Goal: Navigation & Orientation: Find specific page/section

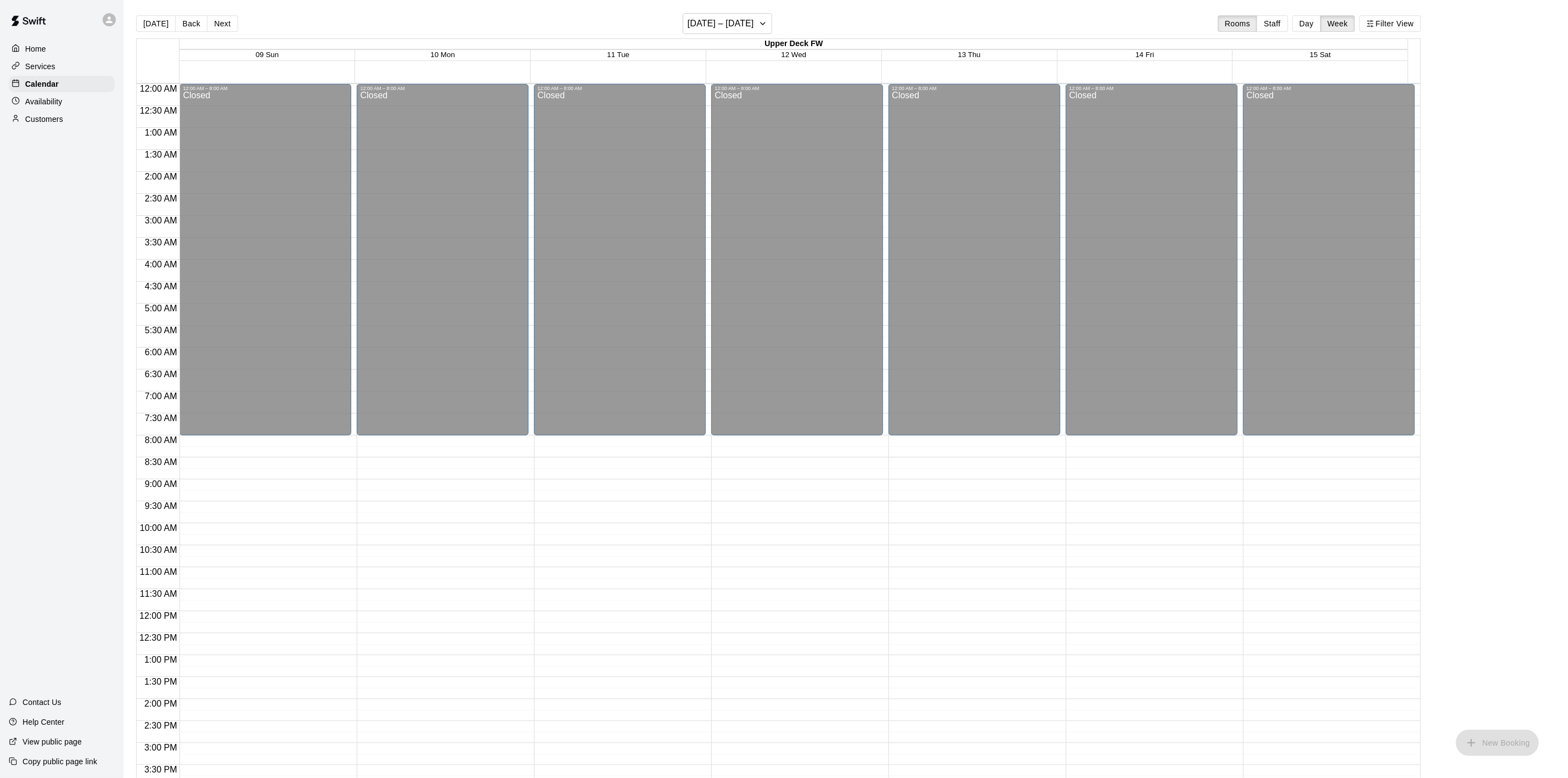
scroll to position [348, 0]
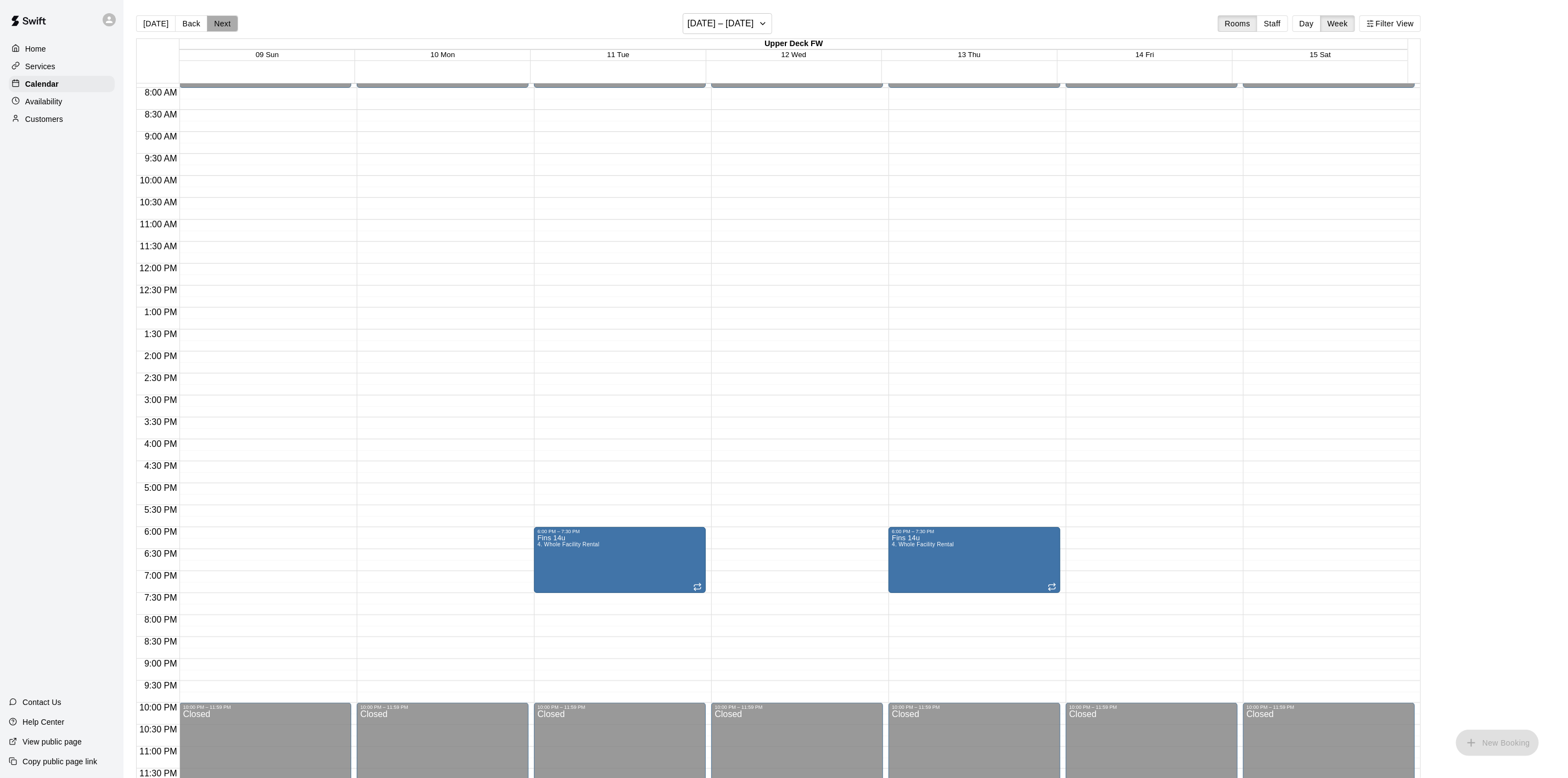
click at [215, 25] on button "Next" at bounding box center [222, 23] width 31 height 17
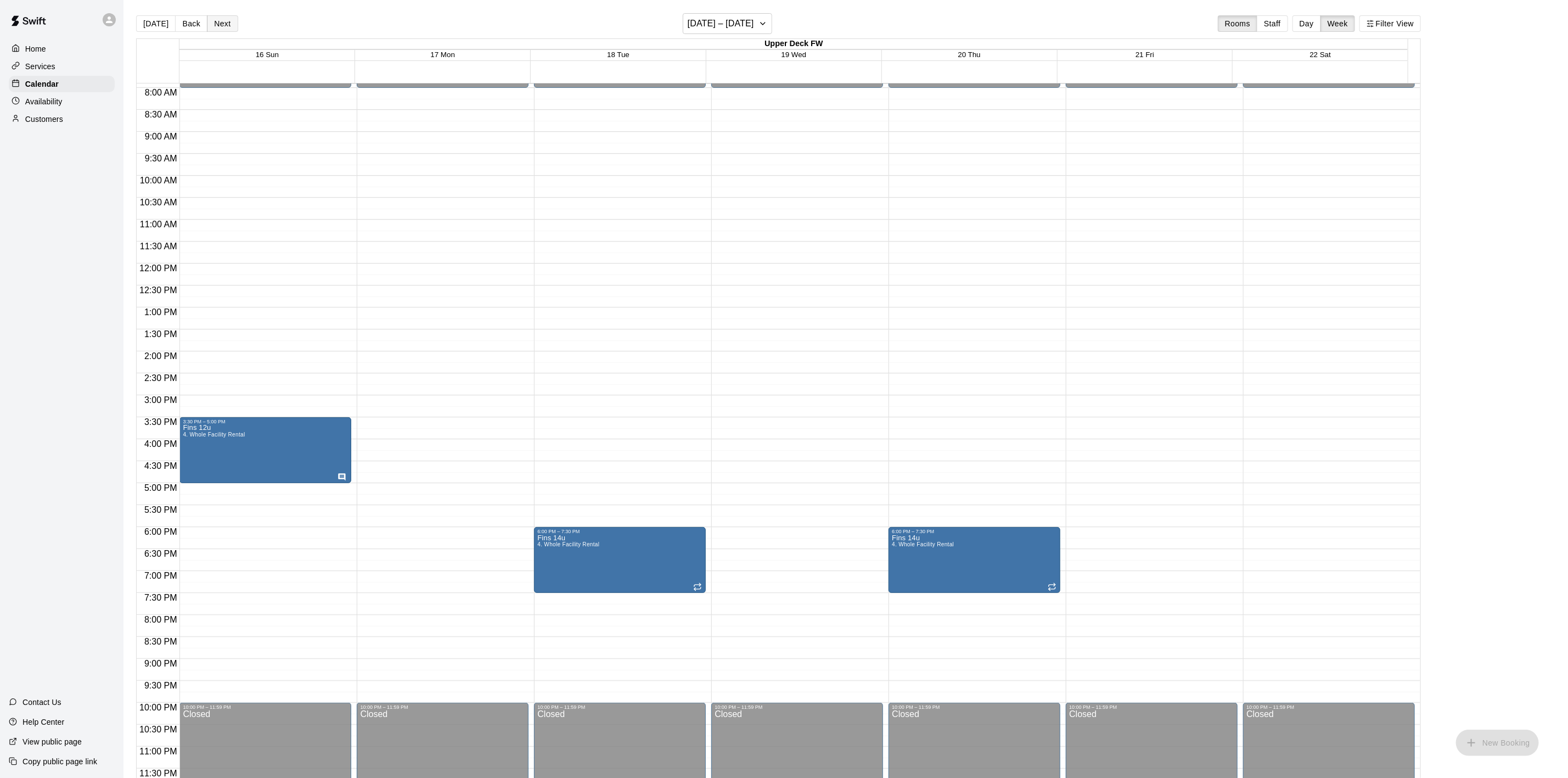
click at [215, 25] on button "Next" at bounding box center [222, 23] width 31 height 17
click at [215, 23] on button "Next" at bounding box center [222, 23] width 31 height 17
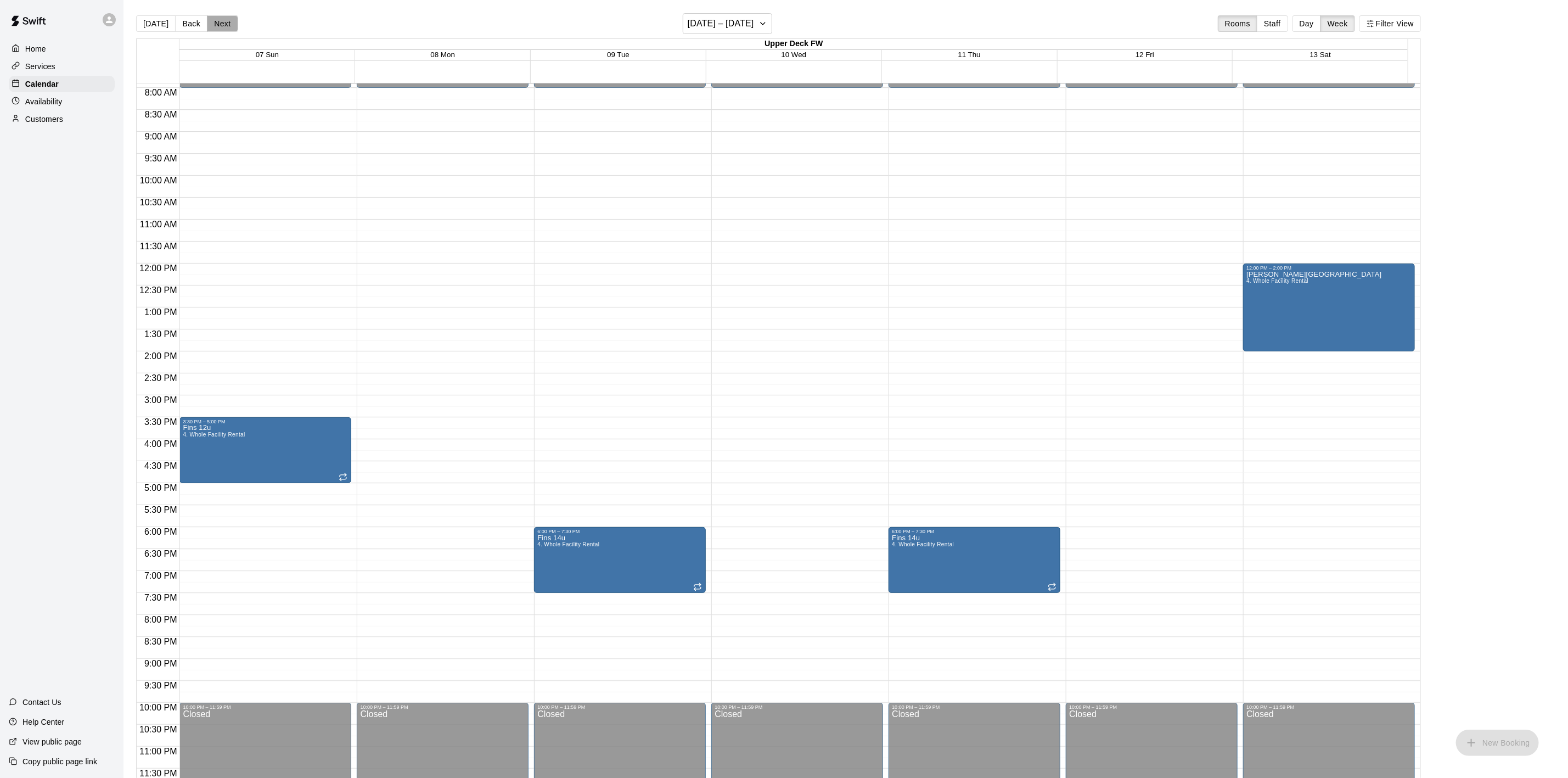
click at [215, 23] on button "Next" at bounding box center [222, 23] width 31 height 17
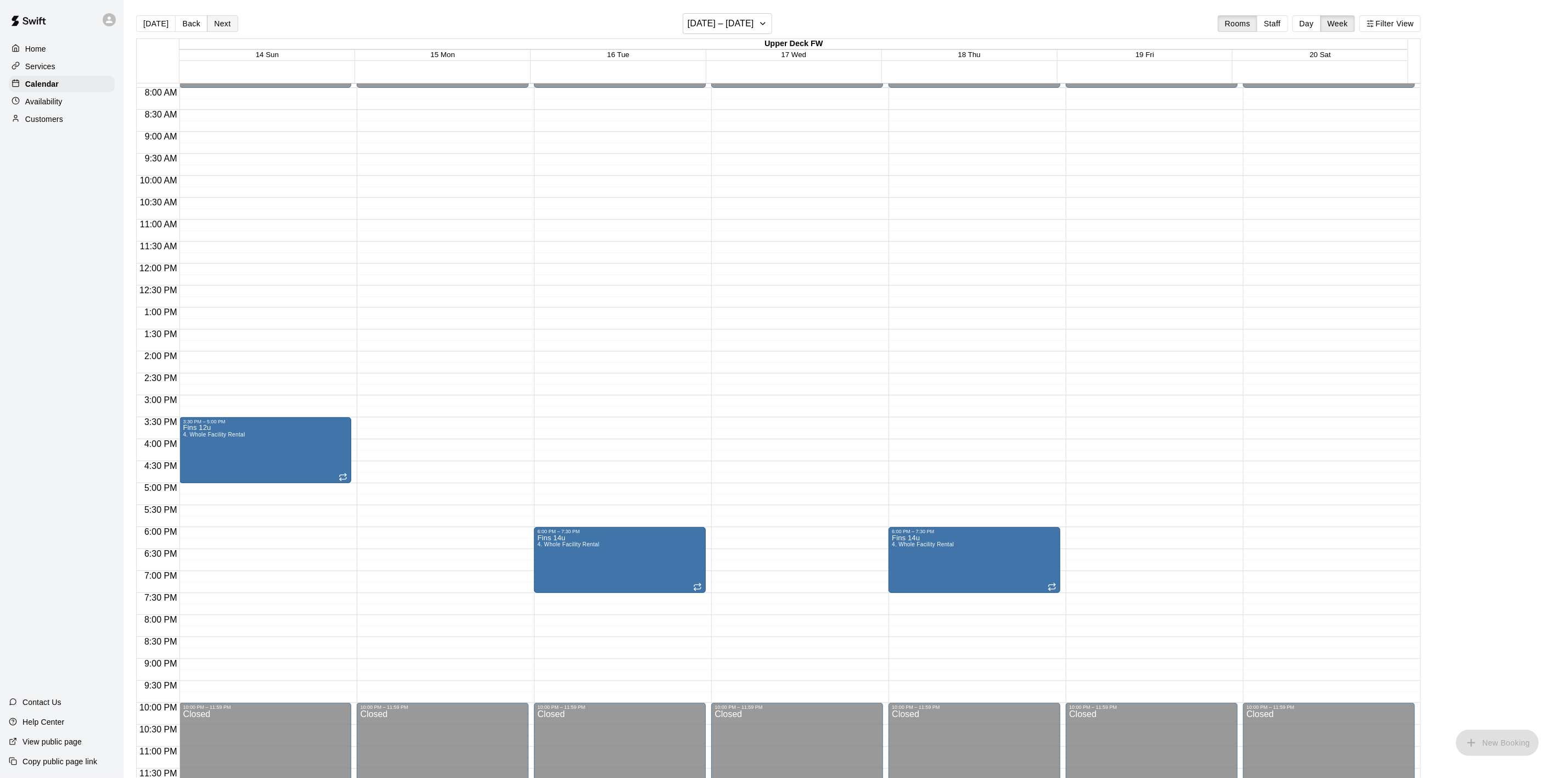
click at [215, 23] on button "Next" at bounding box center [222, 23] width 31 height 17
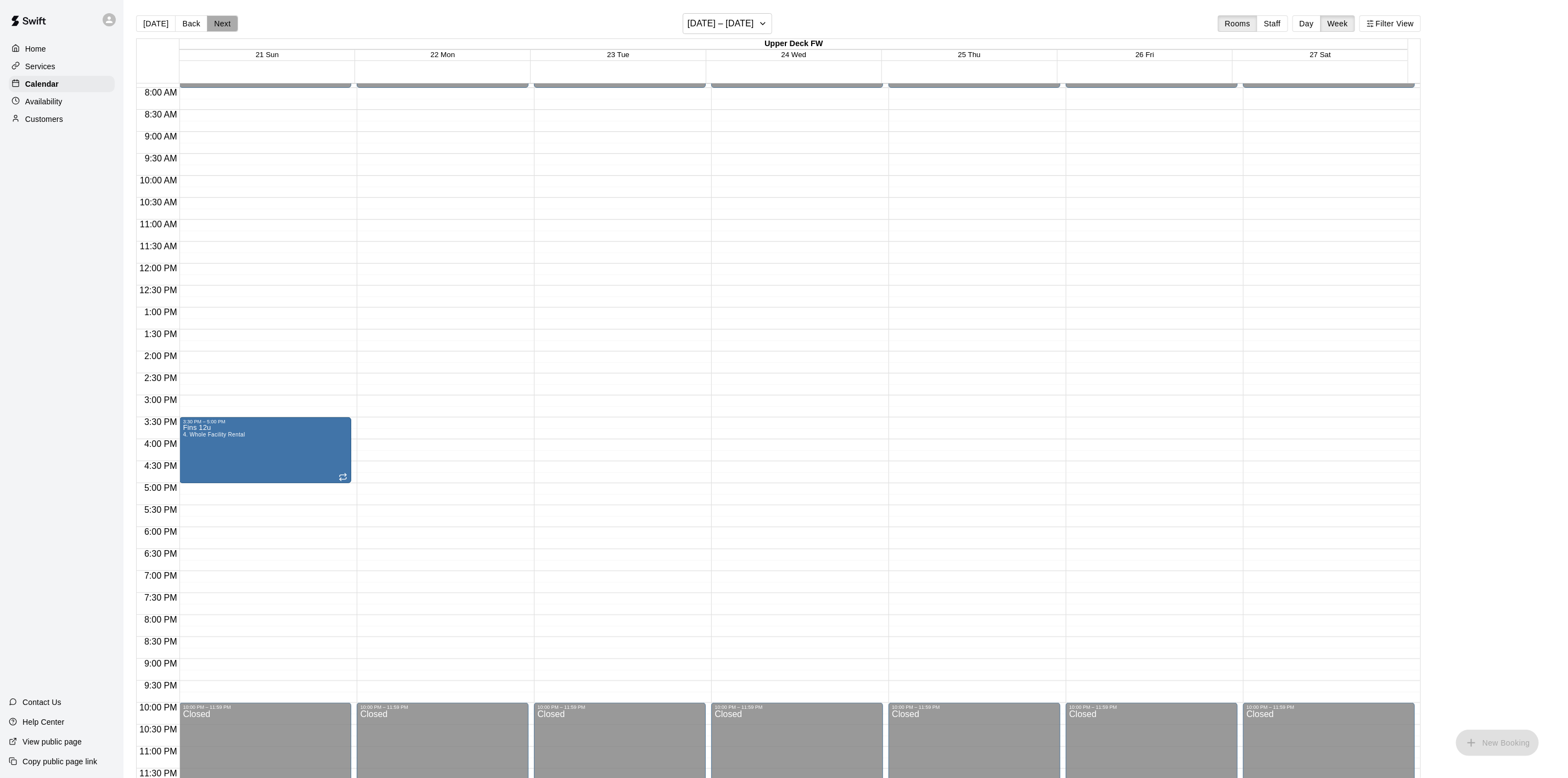
click at [215, 23] on button "Next" at bounding box center [222, 23] width 31 height 17
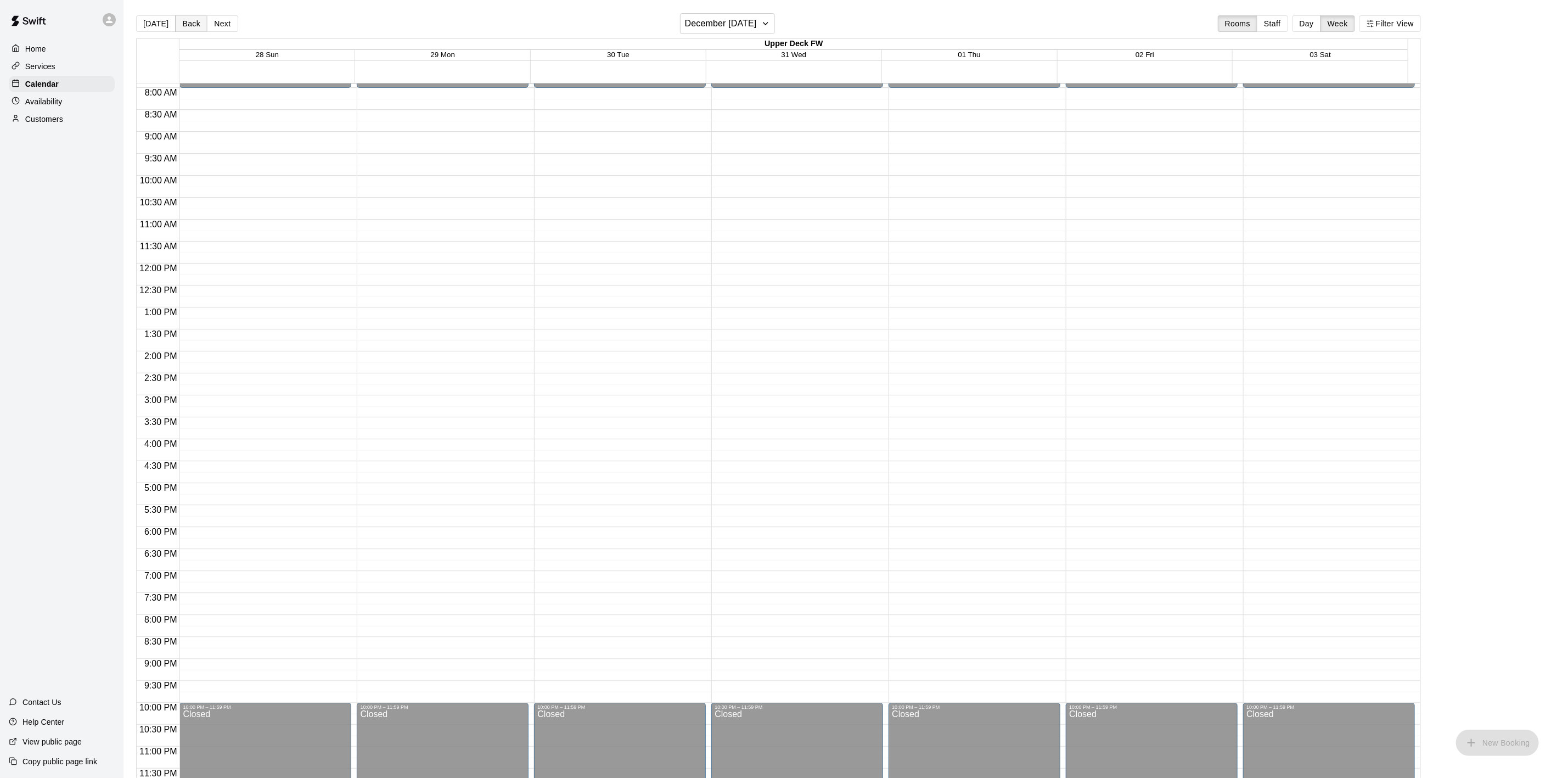
click at [181, 28] on button "Back" at bounding box center [191, 23] width 32 height 17
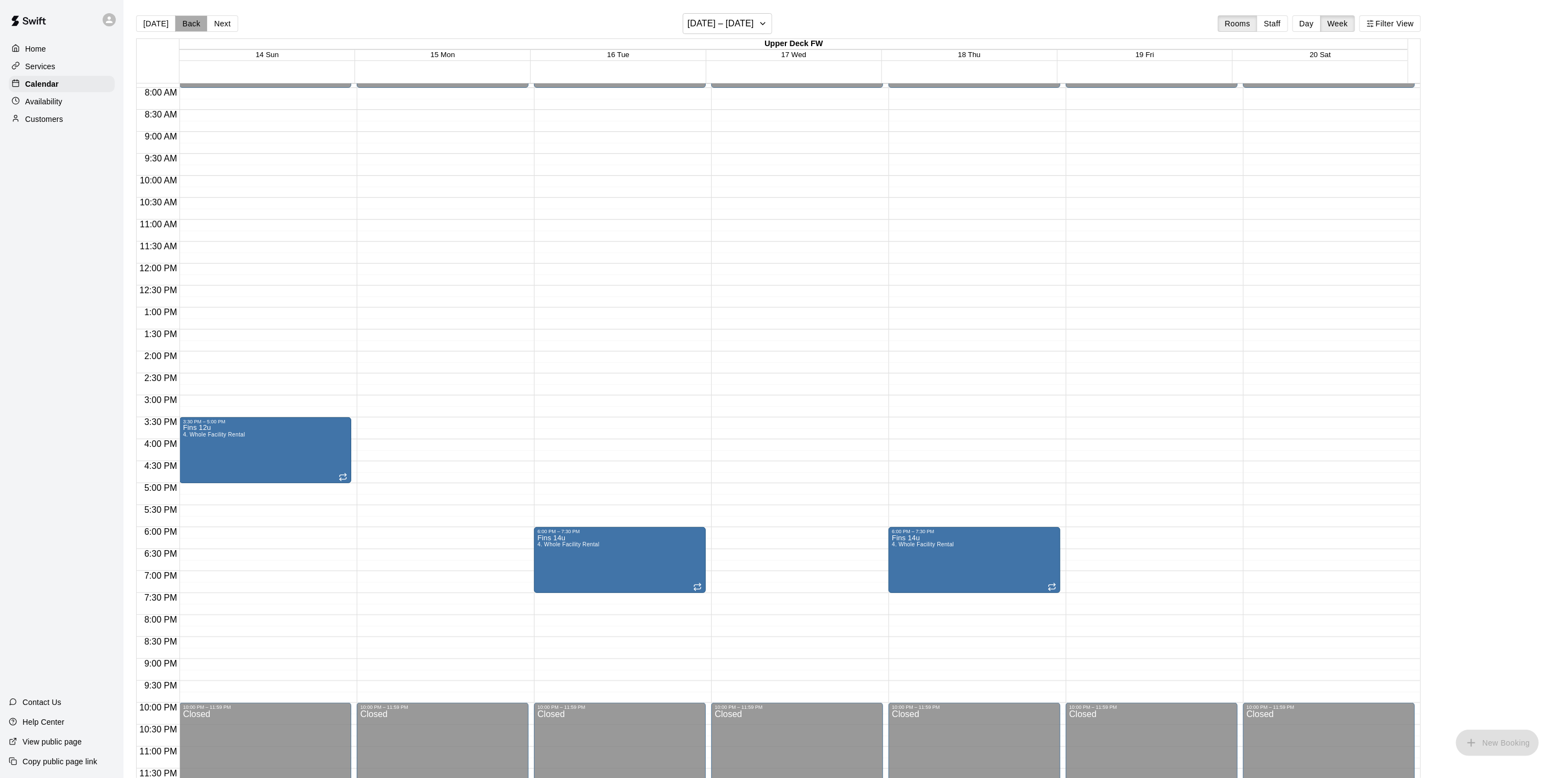
click at [181, 28] on button "Back" at bounding box center [191, 23] width 32 height 17
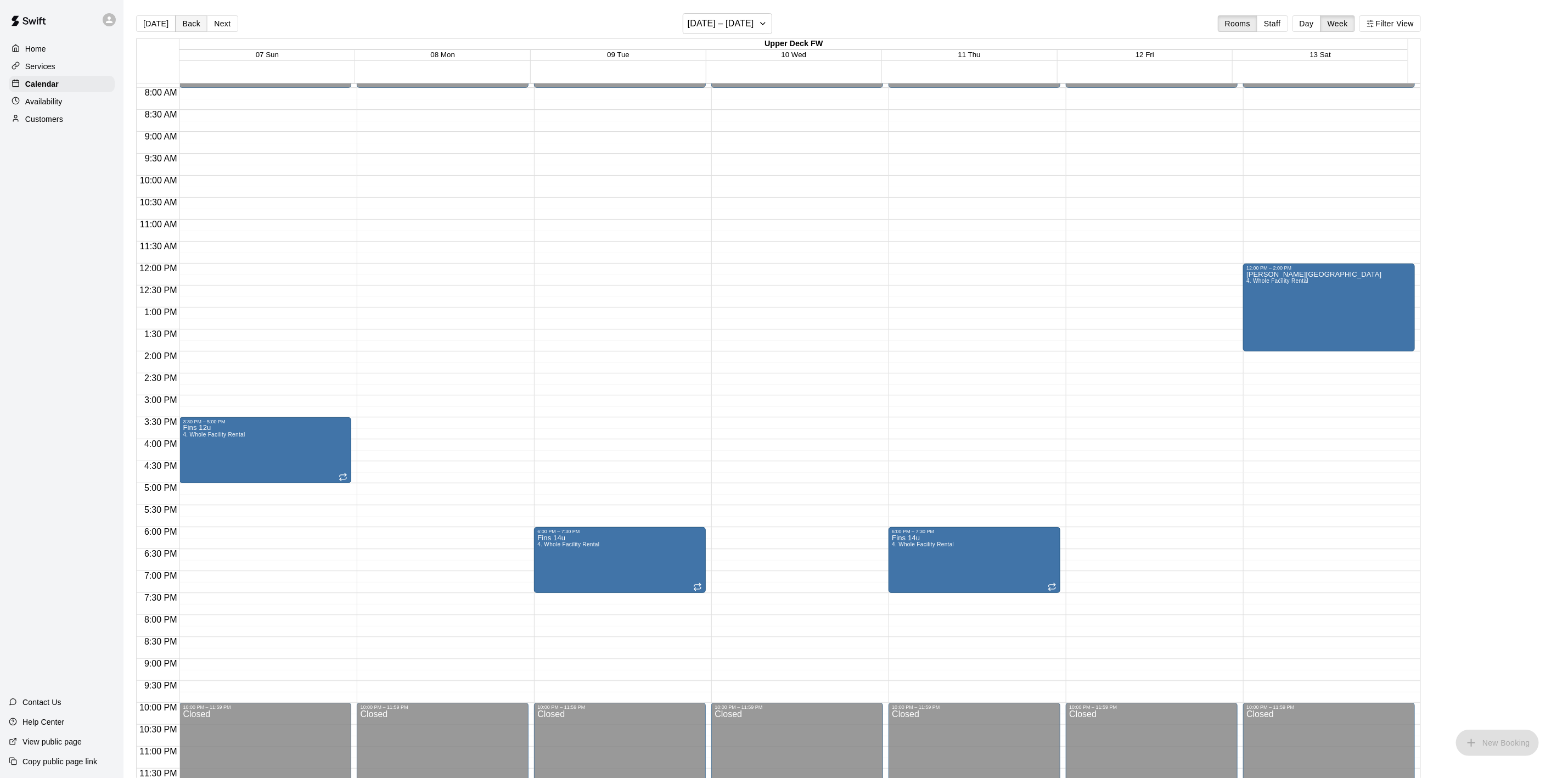
click at [189, 23] on button "Back" at bounding box center [191, 23] width 32 height 17
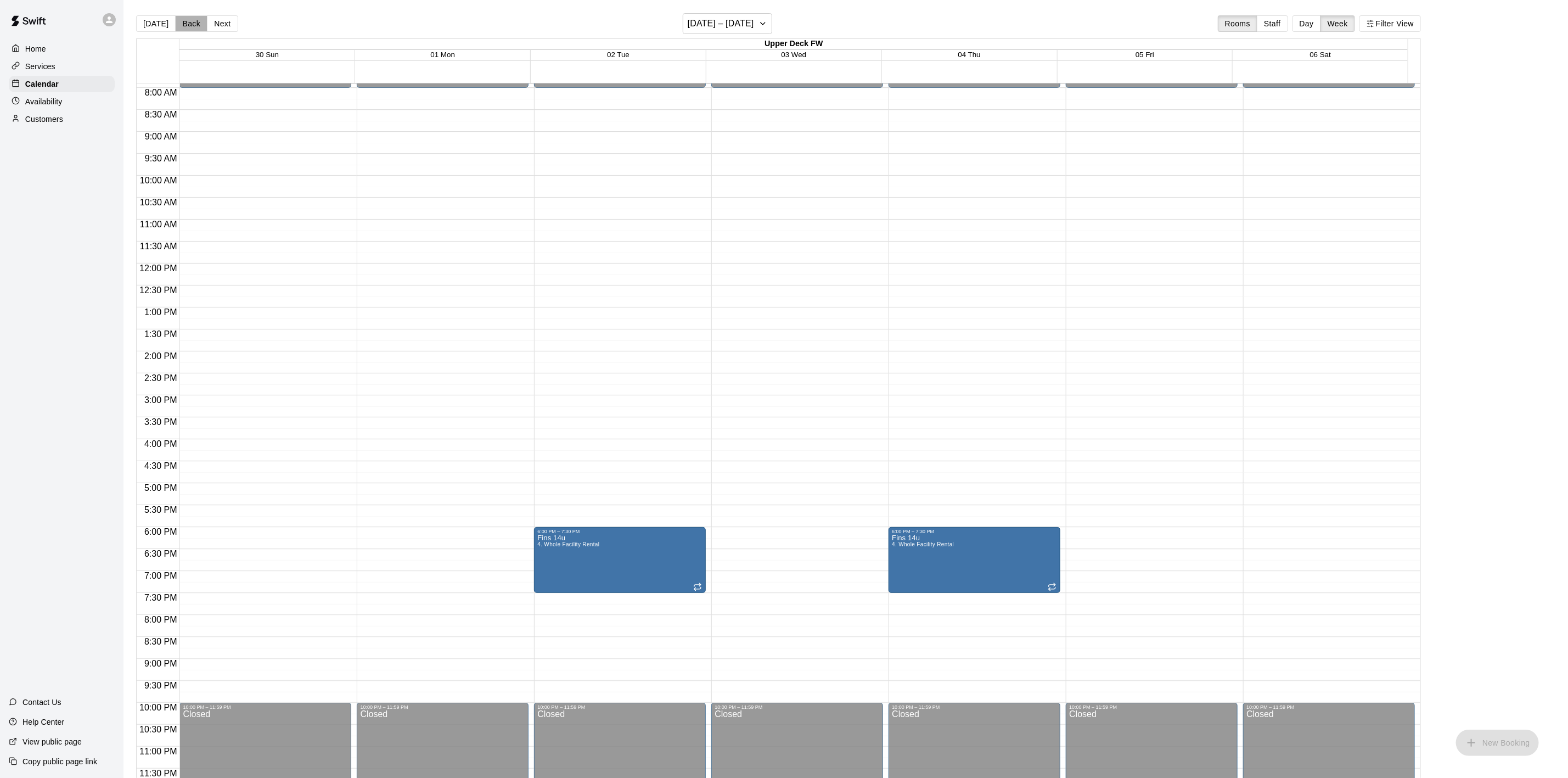
click at [187, 22] on button "Back" at bounding box center [191, 23] width 32 height 17
drag, startPoint x: 186, startPoint y: 19, endPoint x: 197, endPoint y: 10, distance: 14.2
click at [186, 18] on button "Back" at bounding box center [191, 23] width 32 height 17
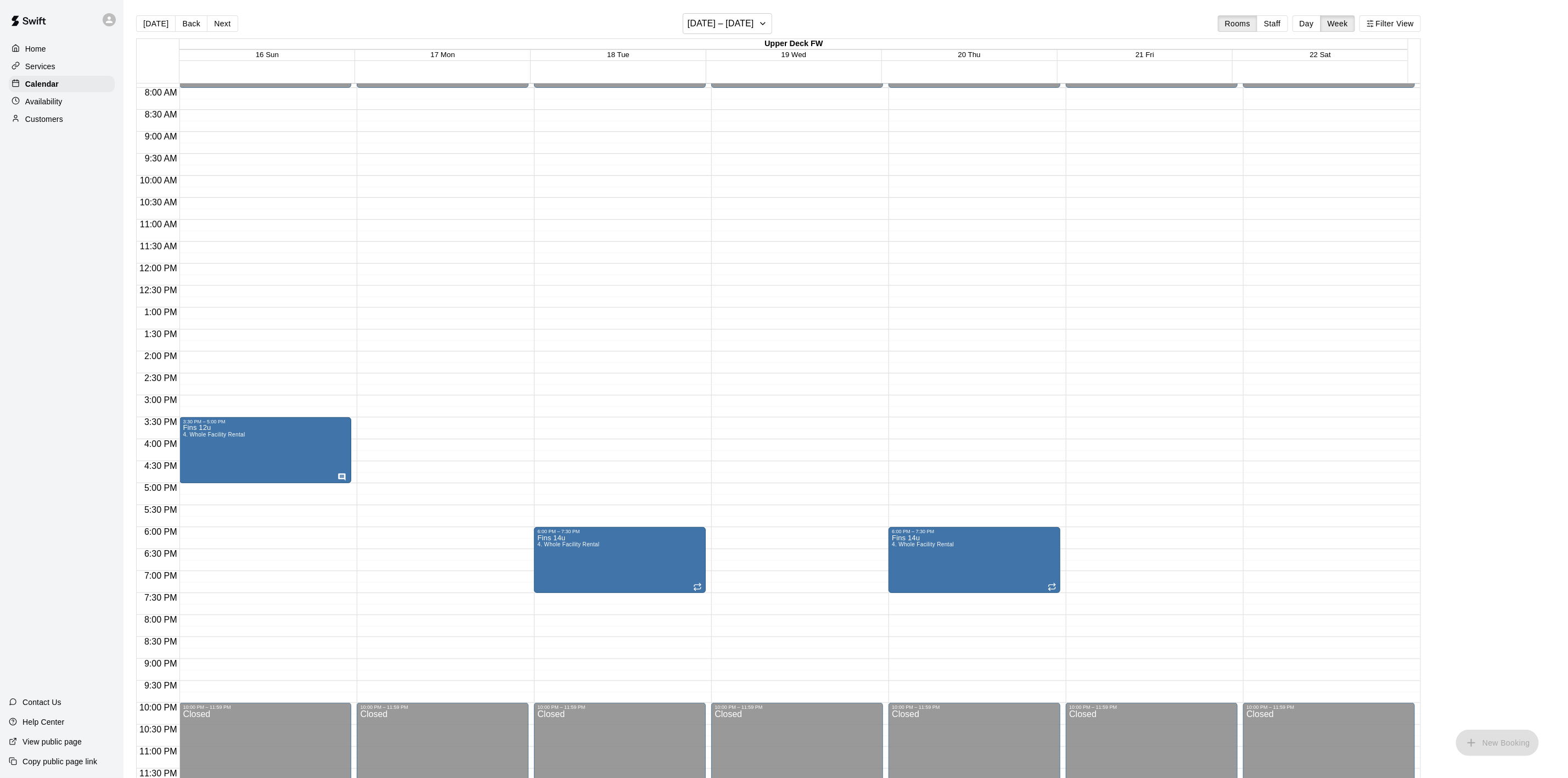
click at [195, 9] on main "Today Back Next November 16 – 22 Rooms Staff Day Week Filter View Upper Deck FW…" at bounding box center [845, 397] width 1445 height 795
click at [193, 9] on main "Today Back Next November 16 – 22 Rooms Staff Day Week Filter View Upper Deck FW…" at bounding box center [845, 397] width 1445 height 795
click at [185, 20] on button "Back" at bounding box center [191, 23] width 32 height 17
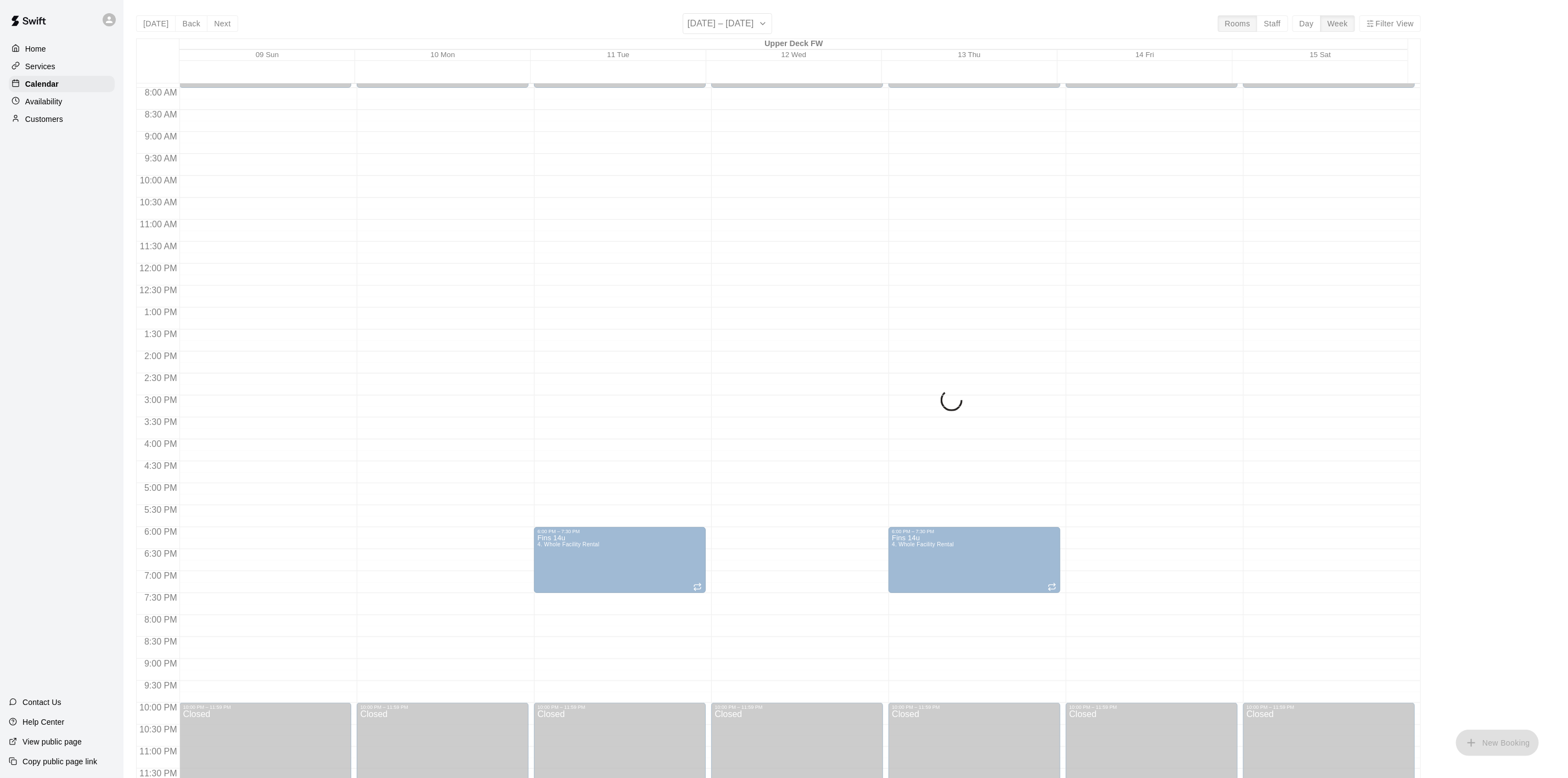
click at [185, 21] on button "Back" at bounding box center [191, 23] width 32 height 17
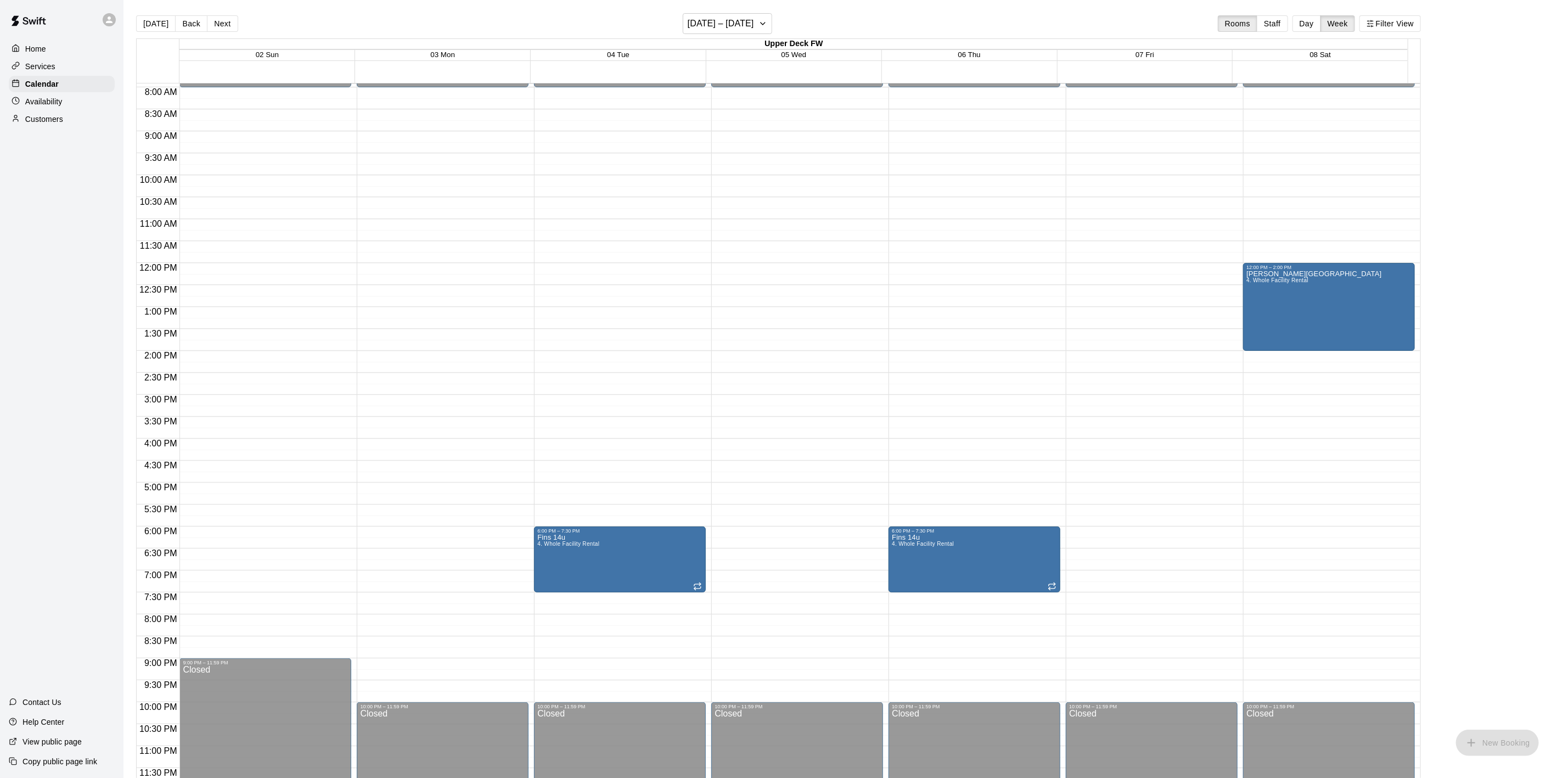
click at [185, 21] on button "Back" at bounding box center [191, 23] width 32 height 17
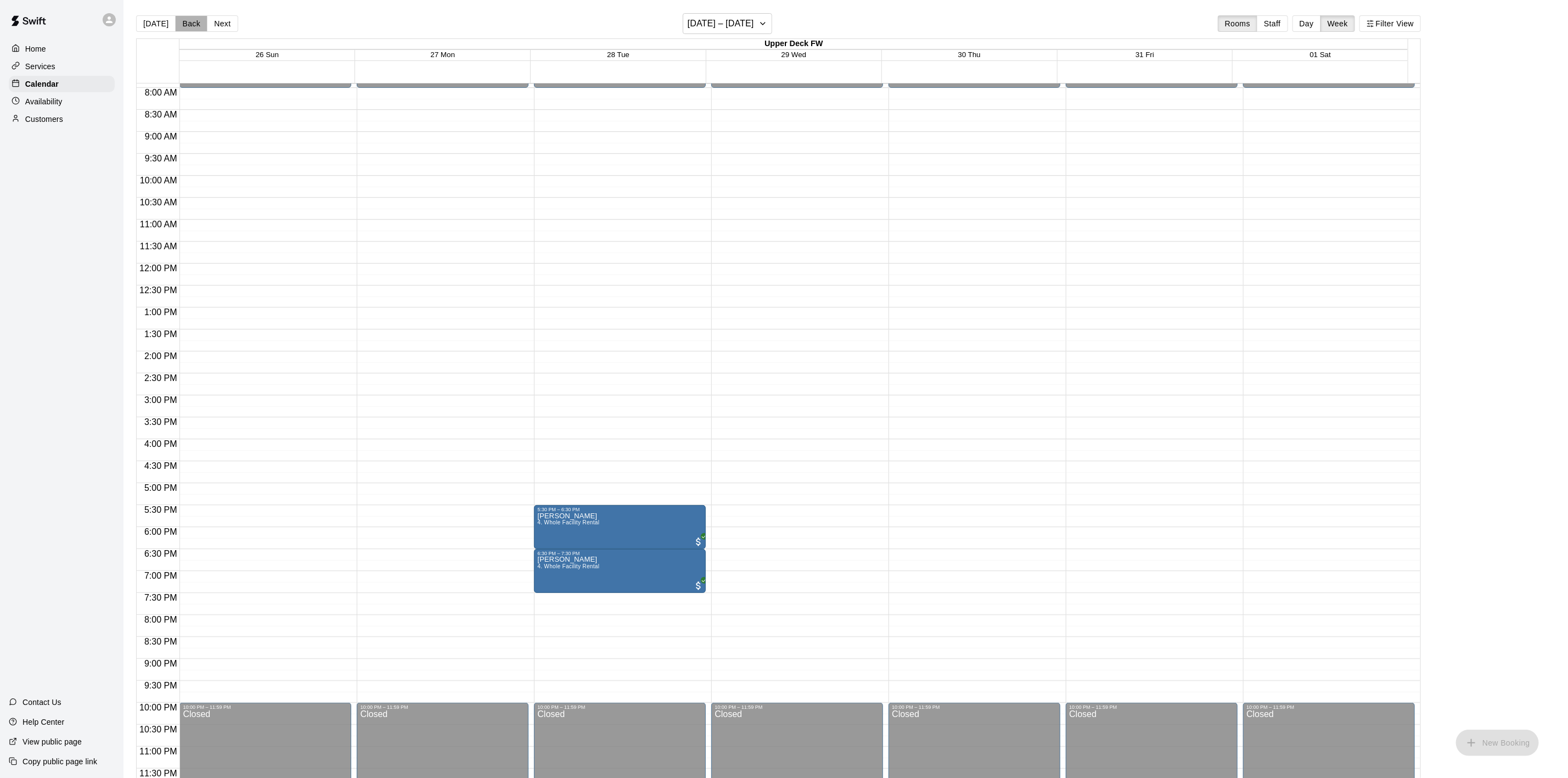
click at [185, 21] on button "Back" at bounding box center [191, 23] width 32 height 17
click at [186, 23] on button "Back" at bounding box center [191, 23] width 32 height 17
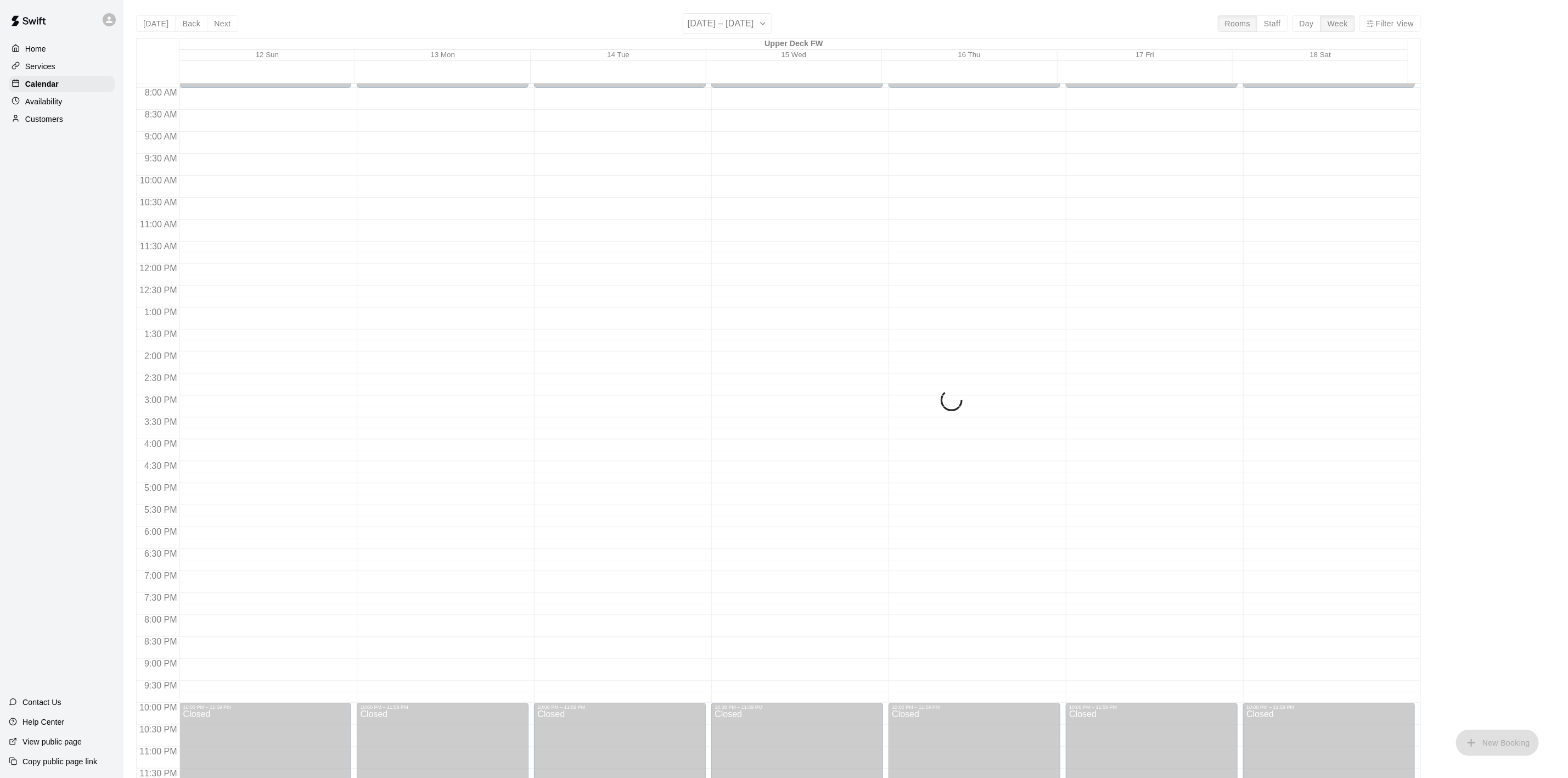
click at [186, 23] on button "Back" at bounding box center [191, 23] width 32 height 17
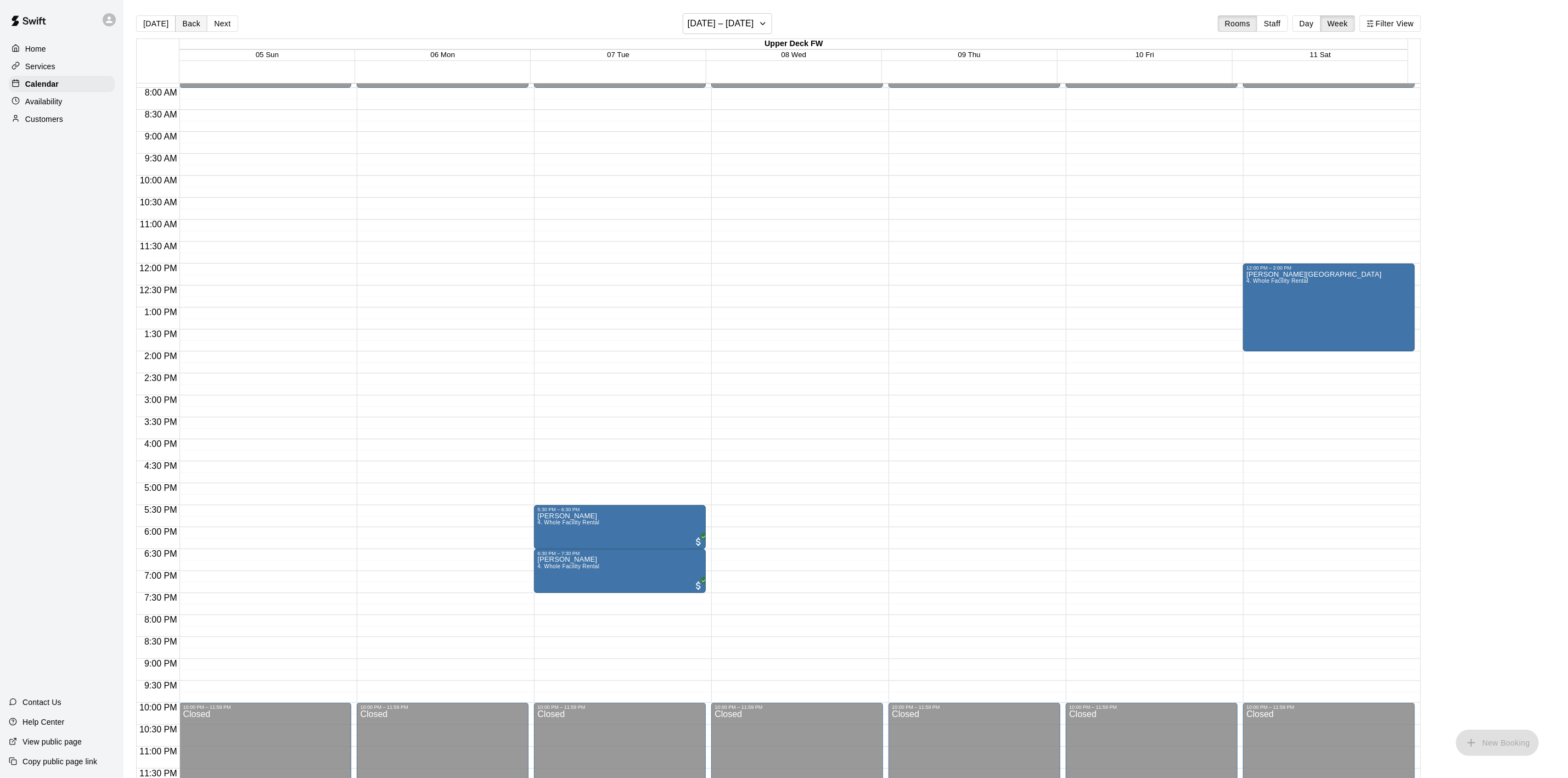
click at [201, 21] on button "Back" at bounding box center [191, 23] width 32 height 17
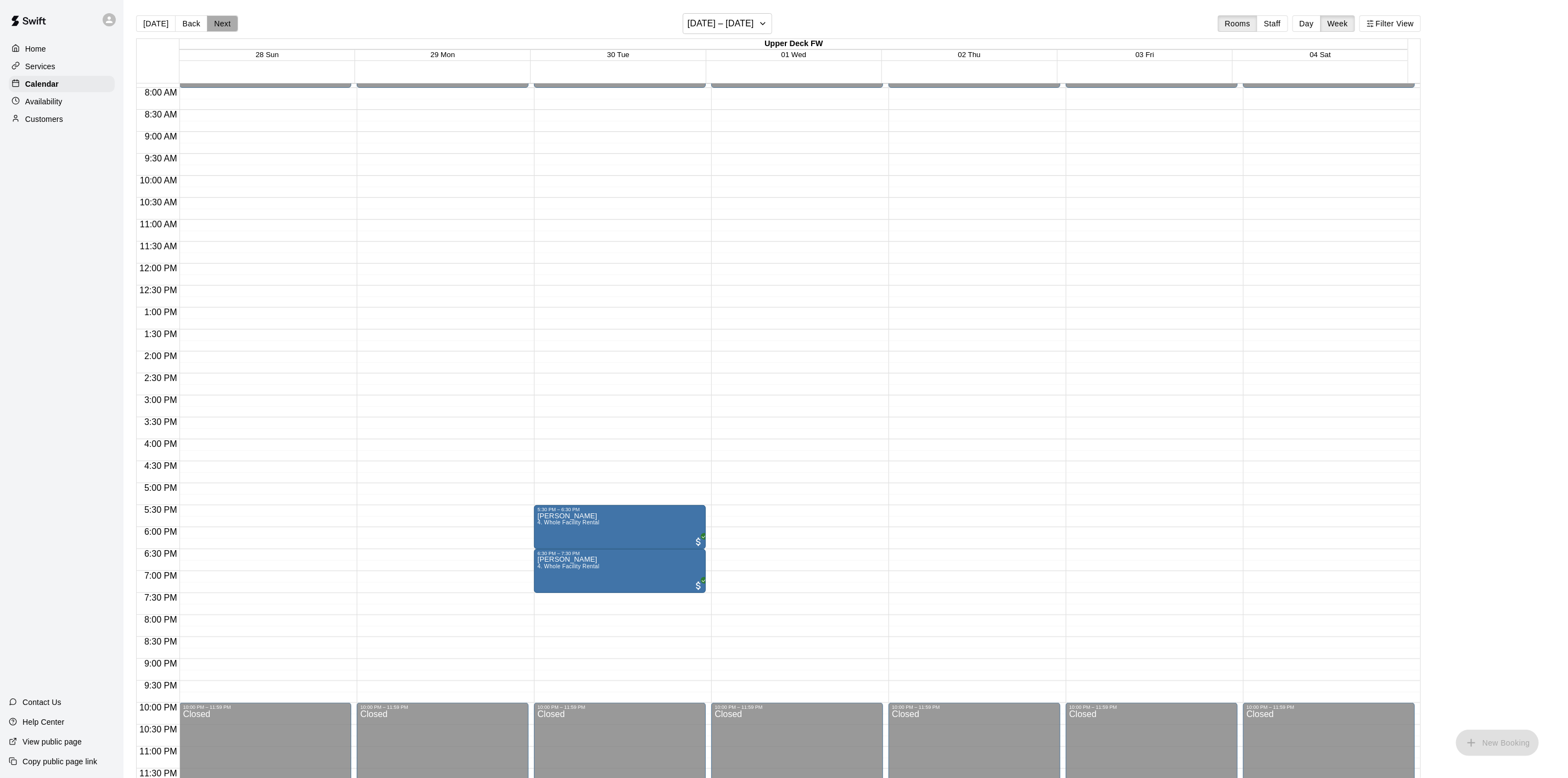
click at [221, 17] on button "Next" at bounding box center [222, 23] width 31 height 17
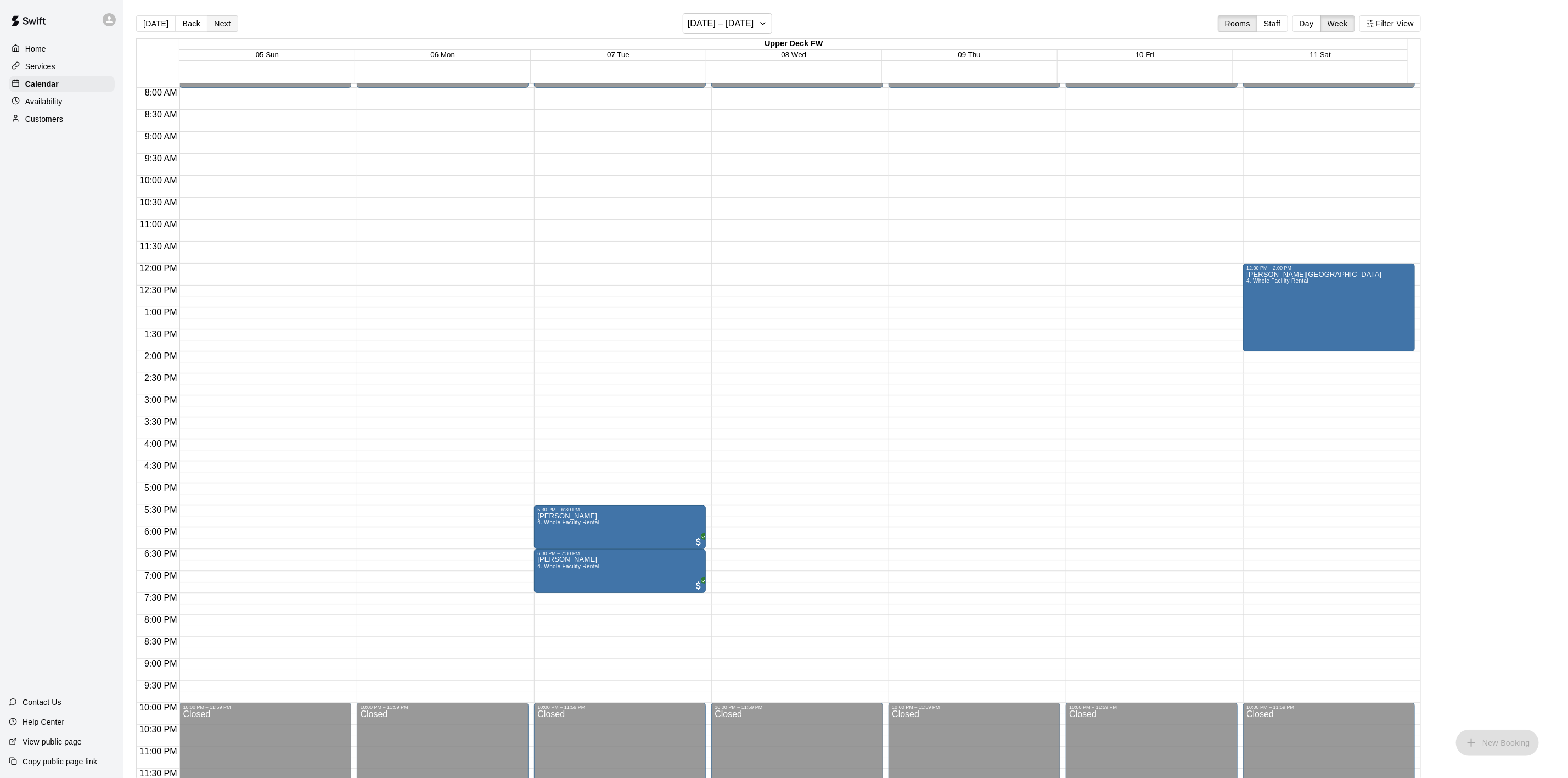
click at [222, 17] on button "Next" at bounding box center [222, 23] width 31 height 17
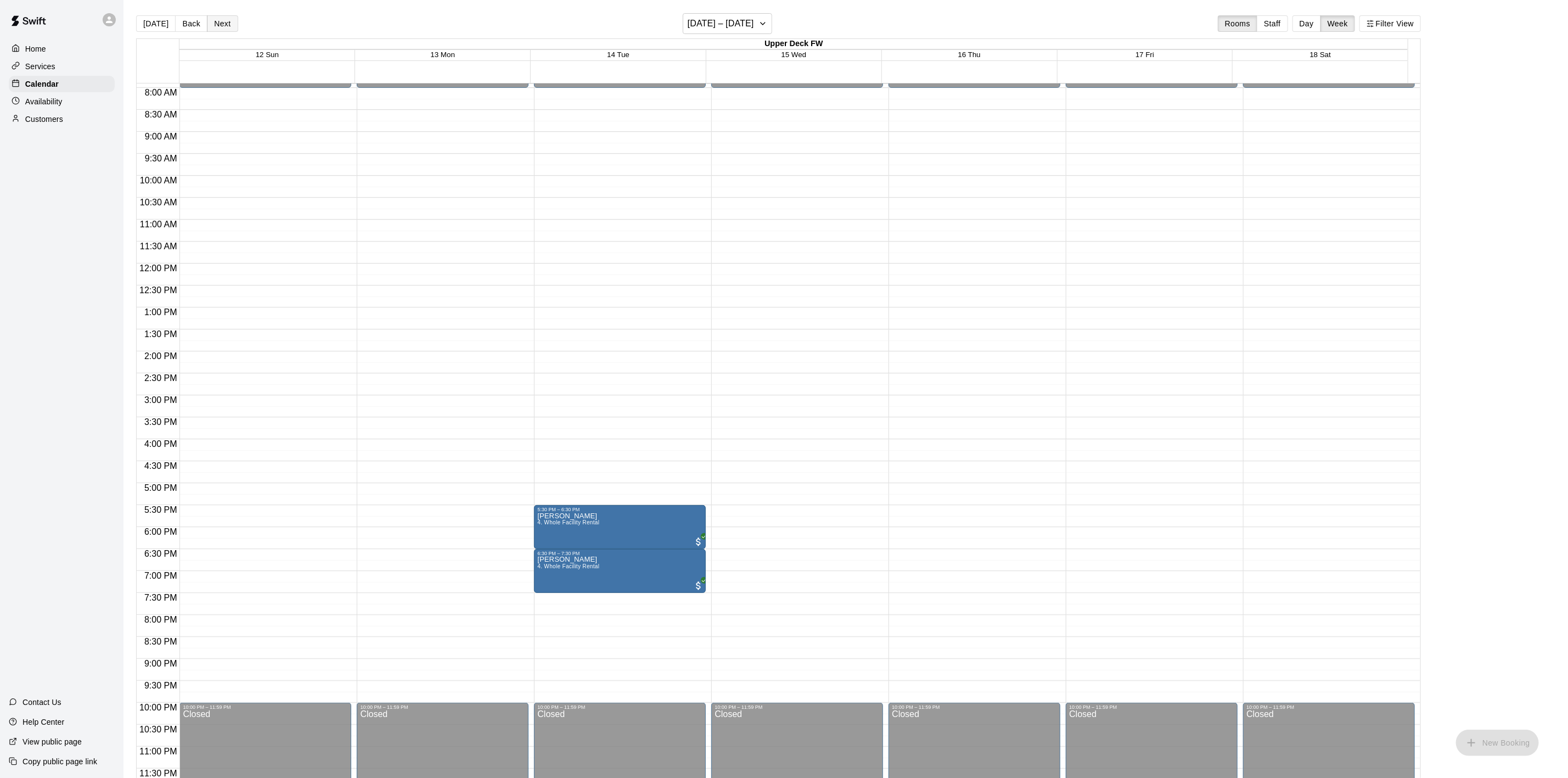
click at [223, 17] on button "Next" at bounding box center [222, 23] width 31 height 17
click at [221, 17] on button "Next" at bounding box center [222, 23] width 31 height 17
click at [213, 23] on button "Next" at bounding box center [222, 23] width 31 height 17
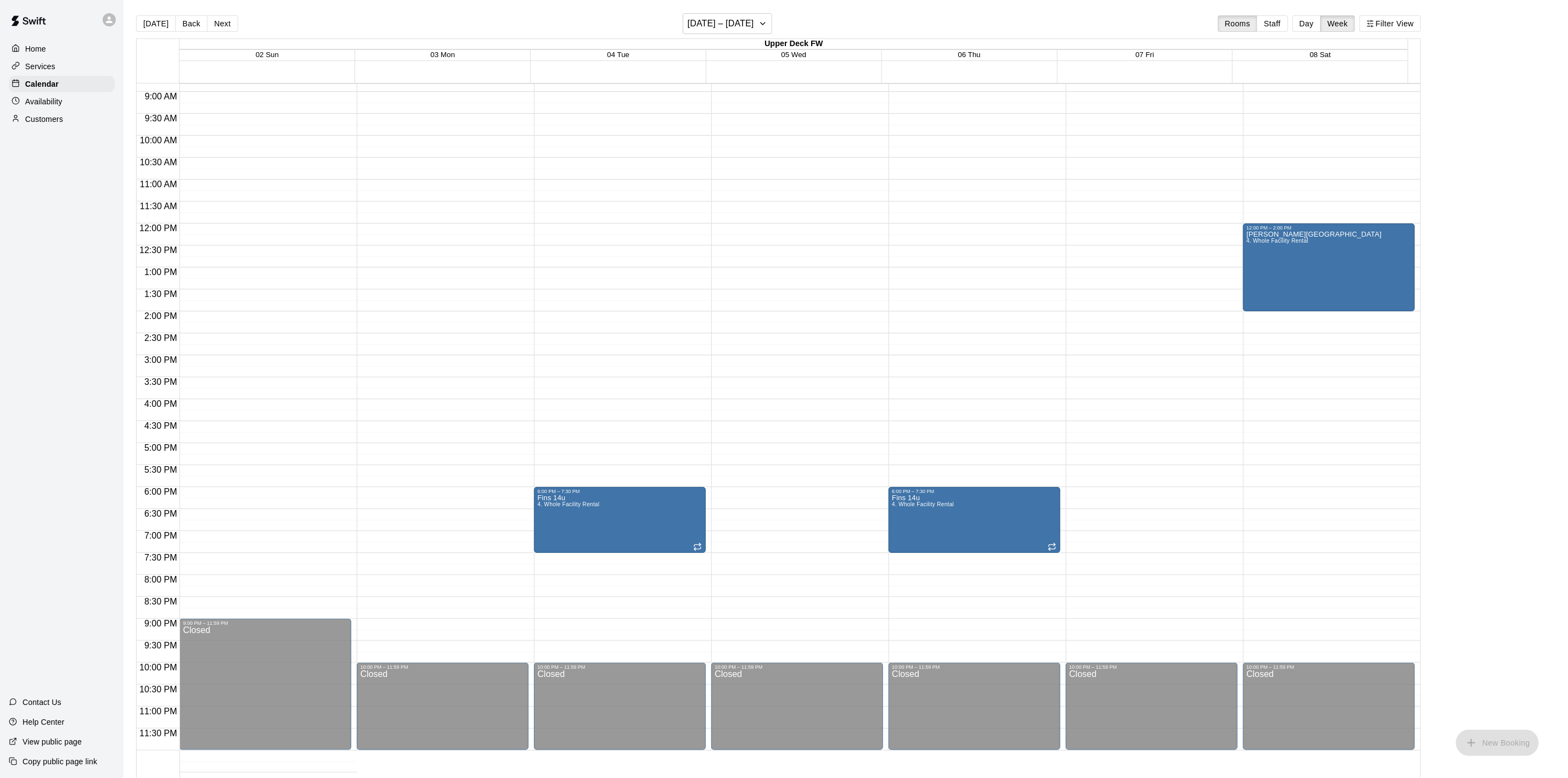
scroll to position [392, 0]
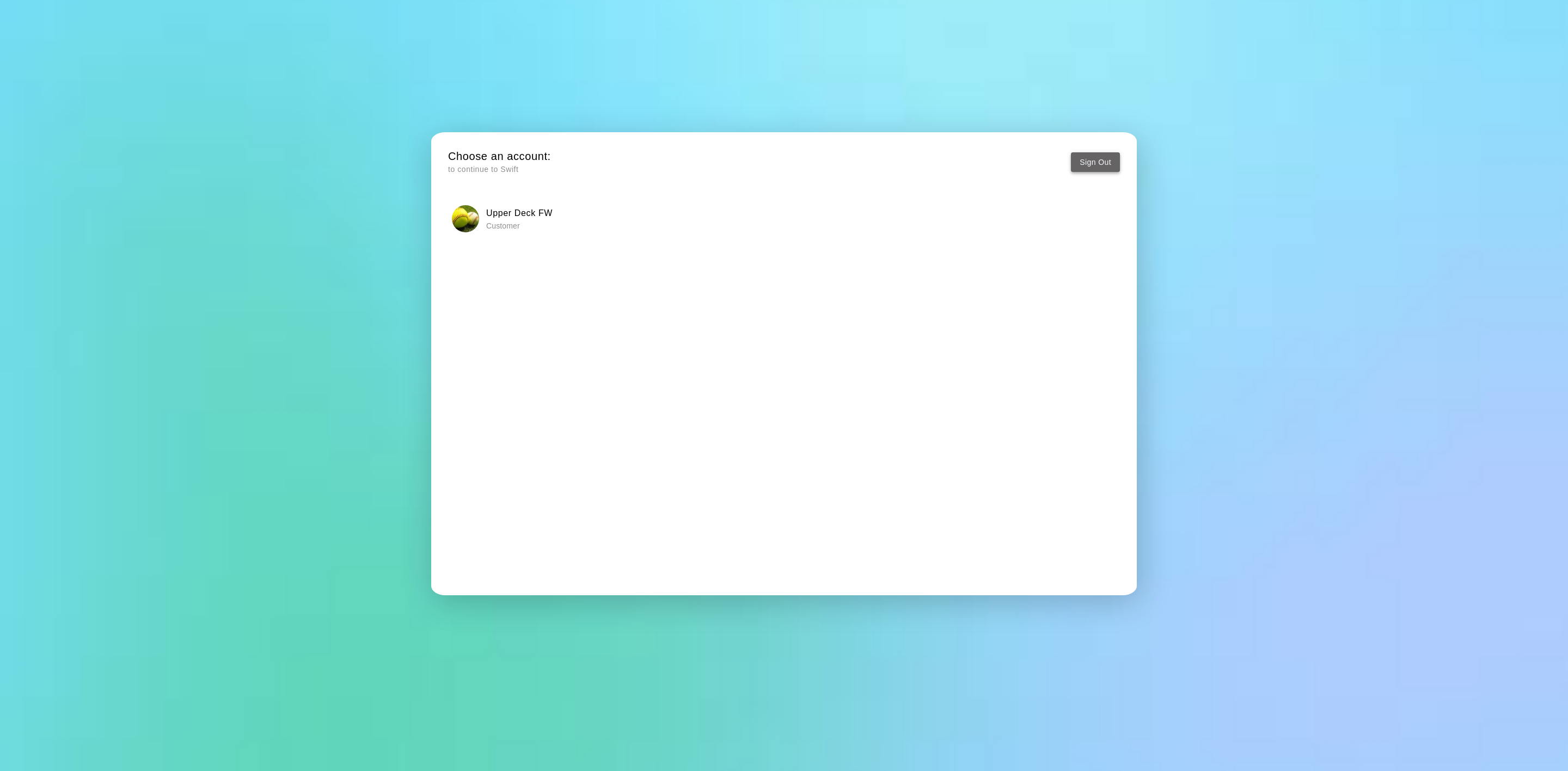
click at [1083, 165] on button "Sign Out" at bounding box center [1095, 162] width 49 height 20
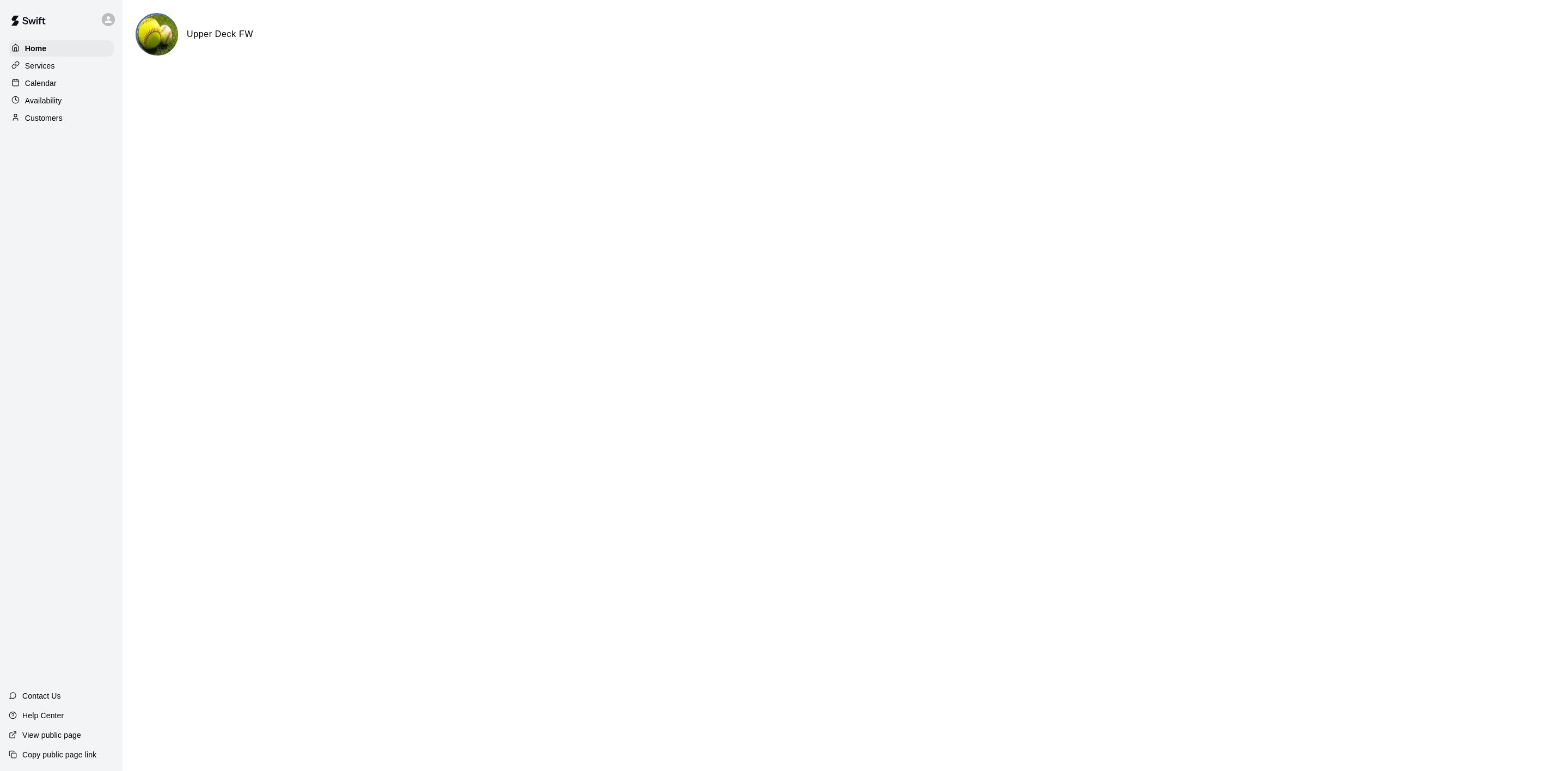
click at [37, 80] on div "Calendar" at bounding box center [61, 83] width 105 height 17
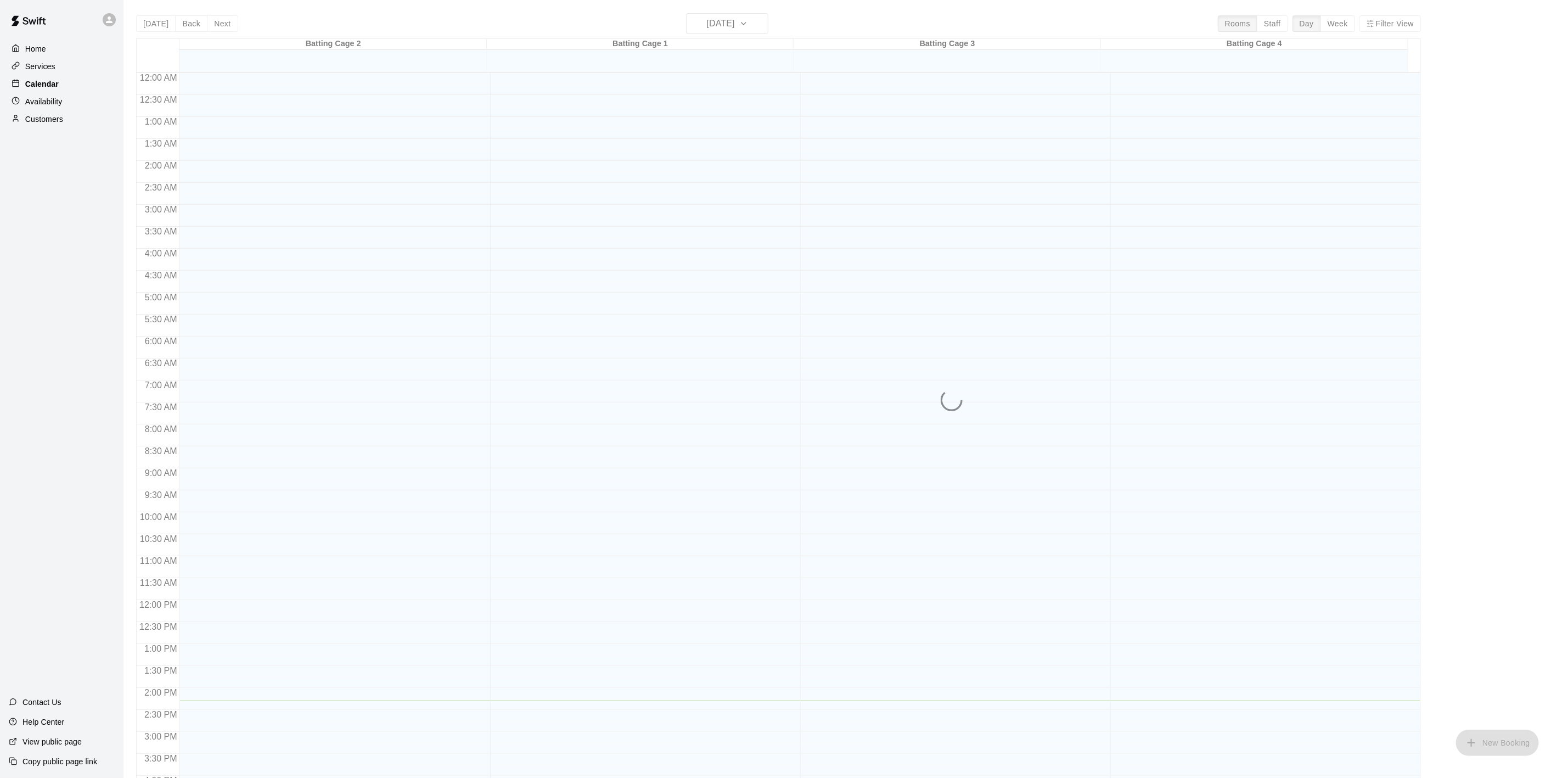
scroll to position [303, 0]
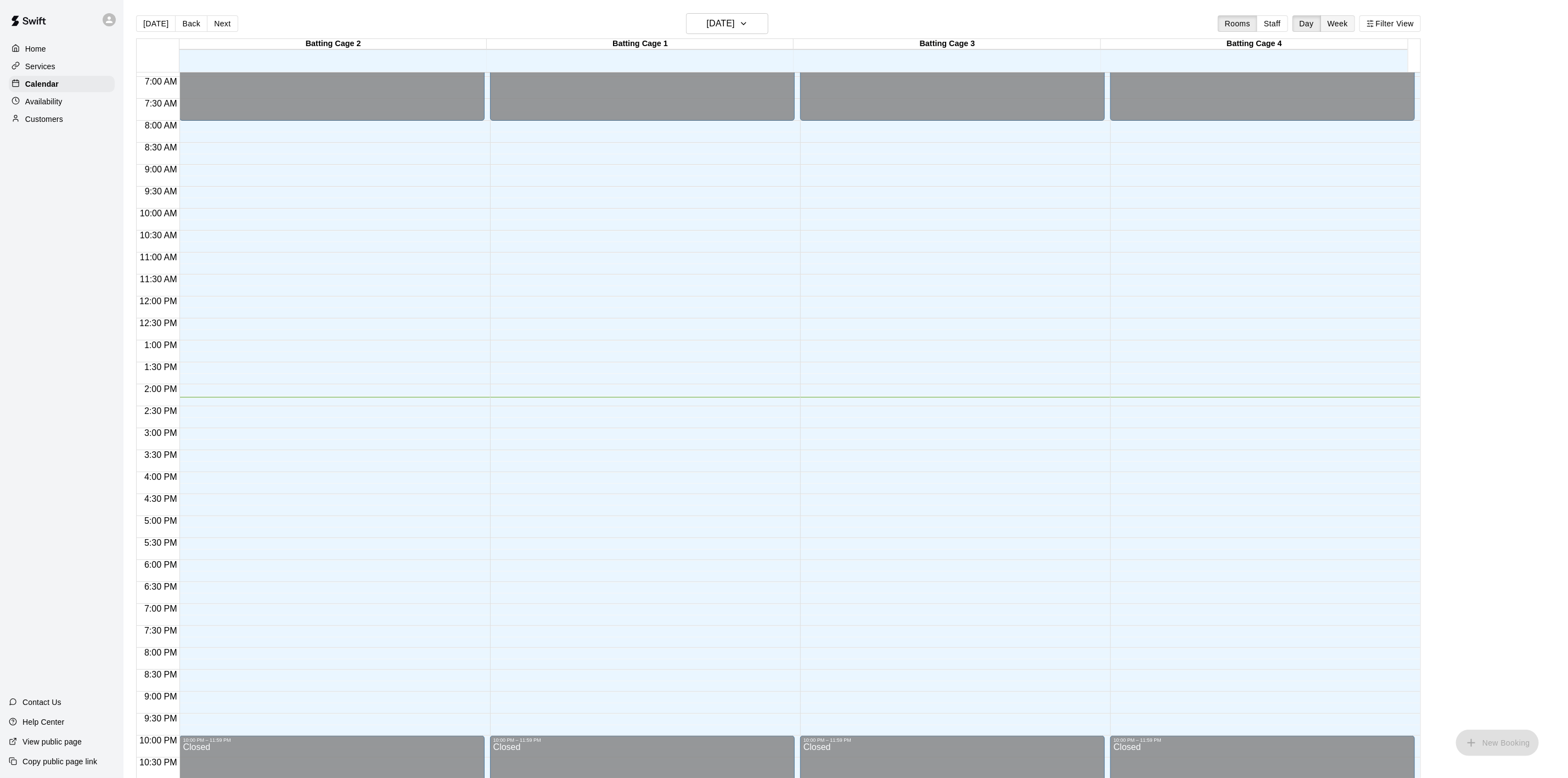
click at [1347, 25] on button "Week" at bounding box center [1338, 23] width 35 height 17
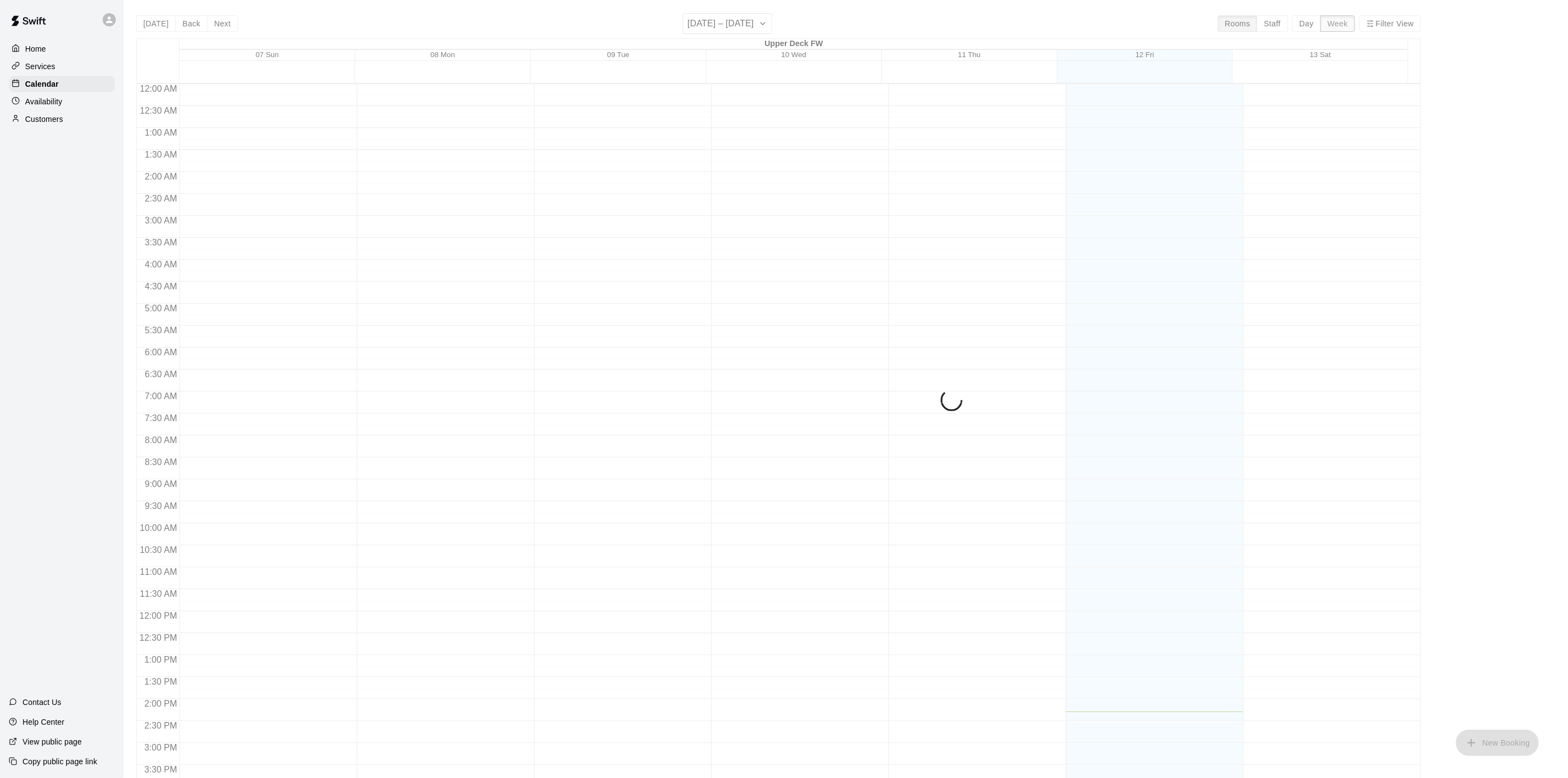
scroll to position [348, 0]
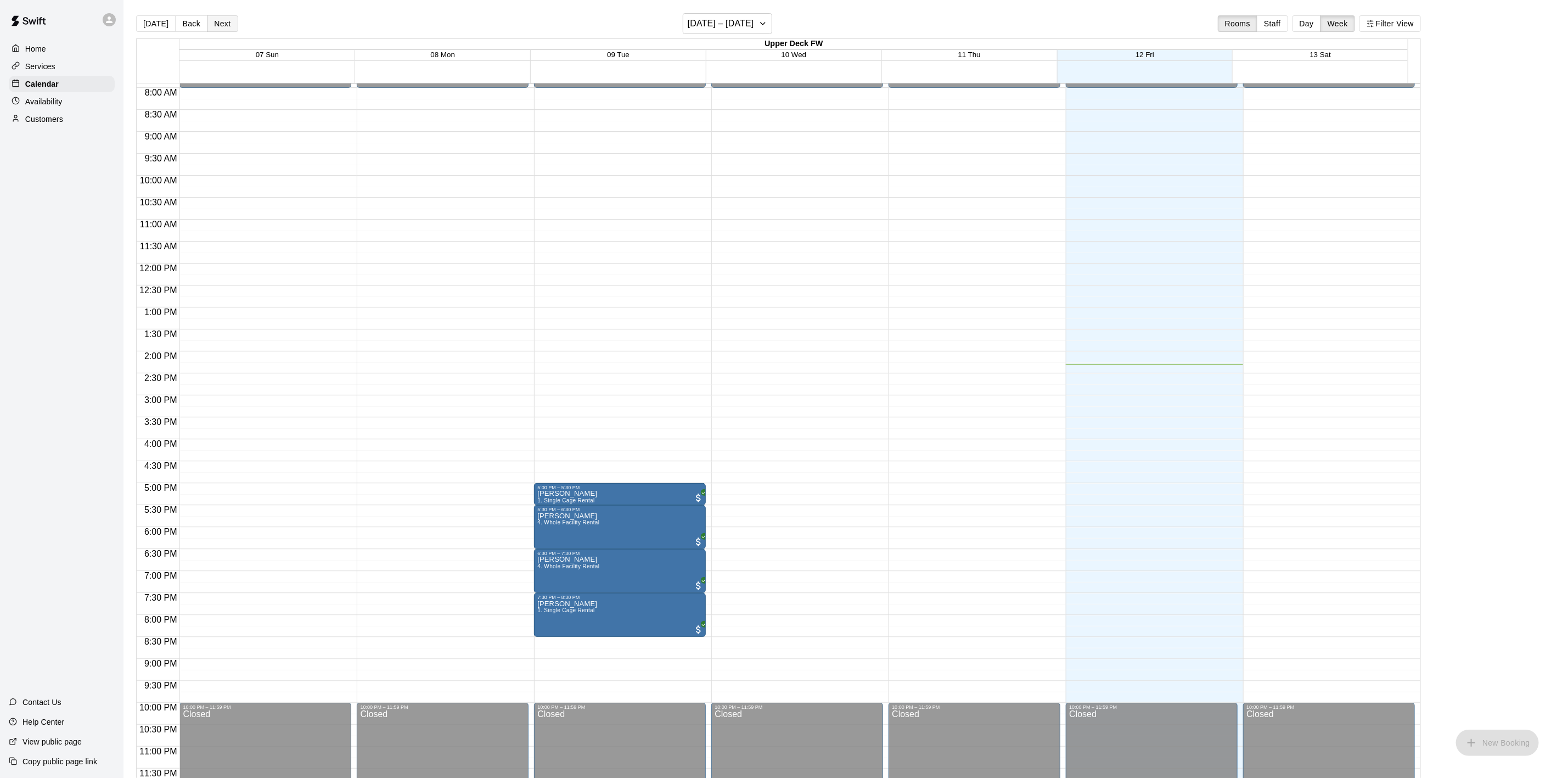
click at [229, 26] on button "Next" at bounding box center [222, 23] width 31 height 17
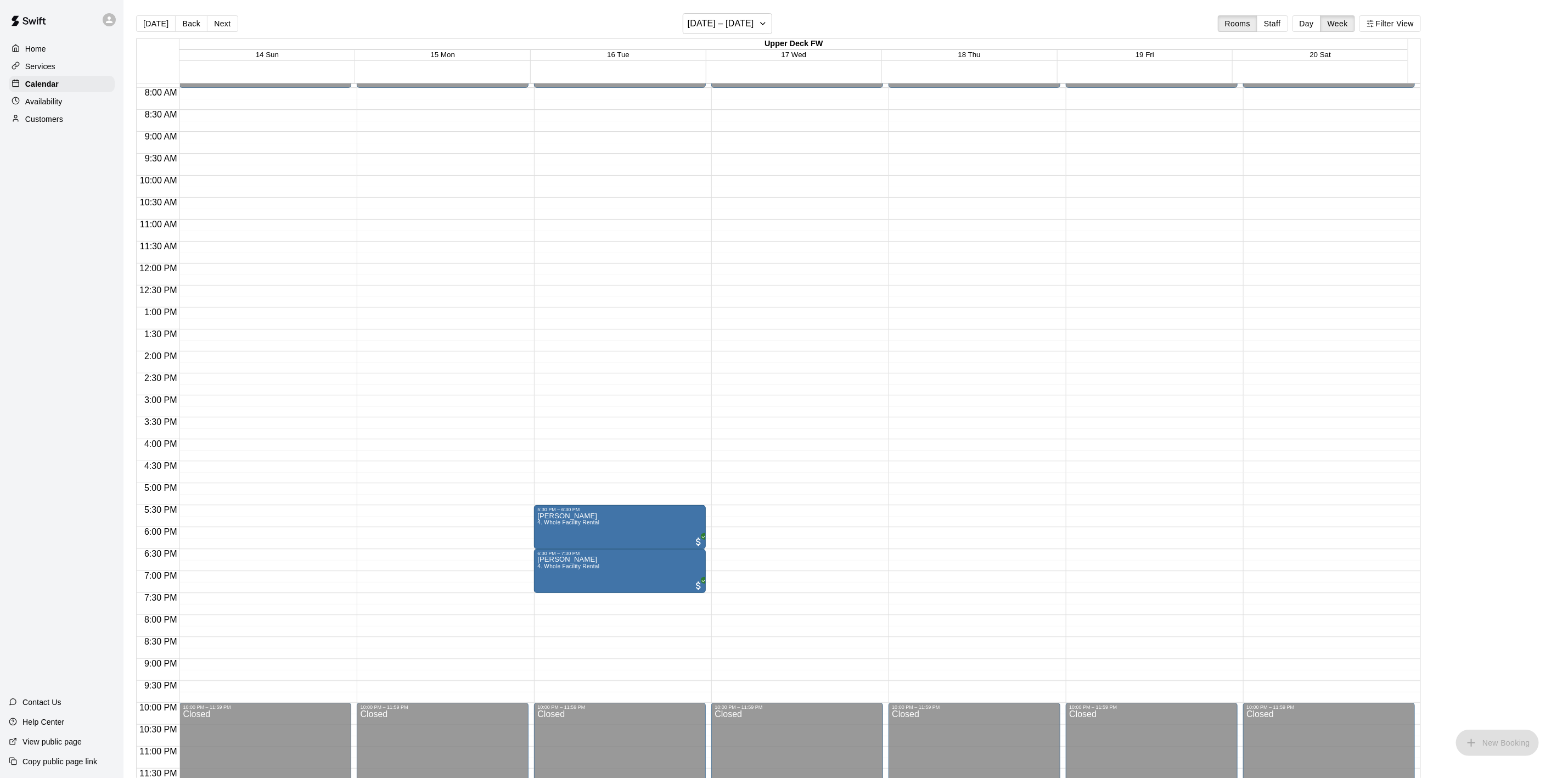
click at [219, 23] on button "Next" at bounding box center [222, 23] width 31 height 17
click at [215, 26] on button "Next" at bounding box center [222, 23] width 31 height 17
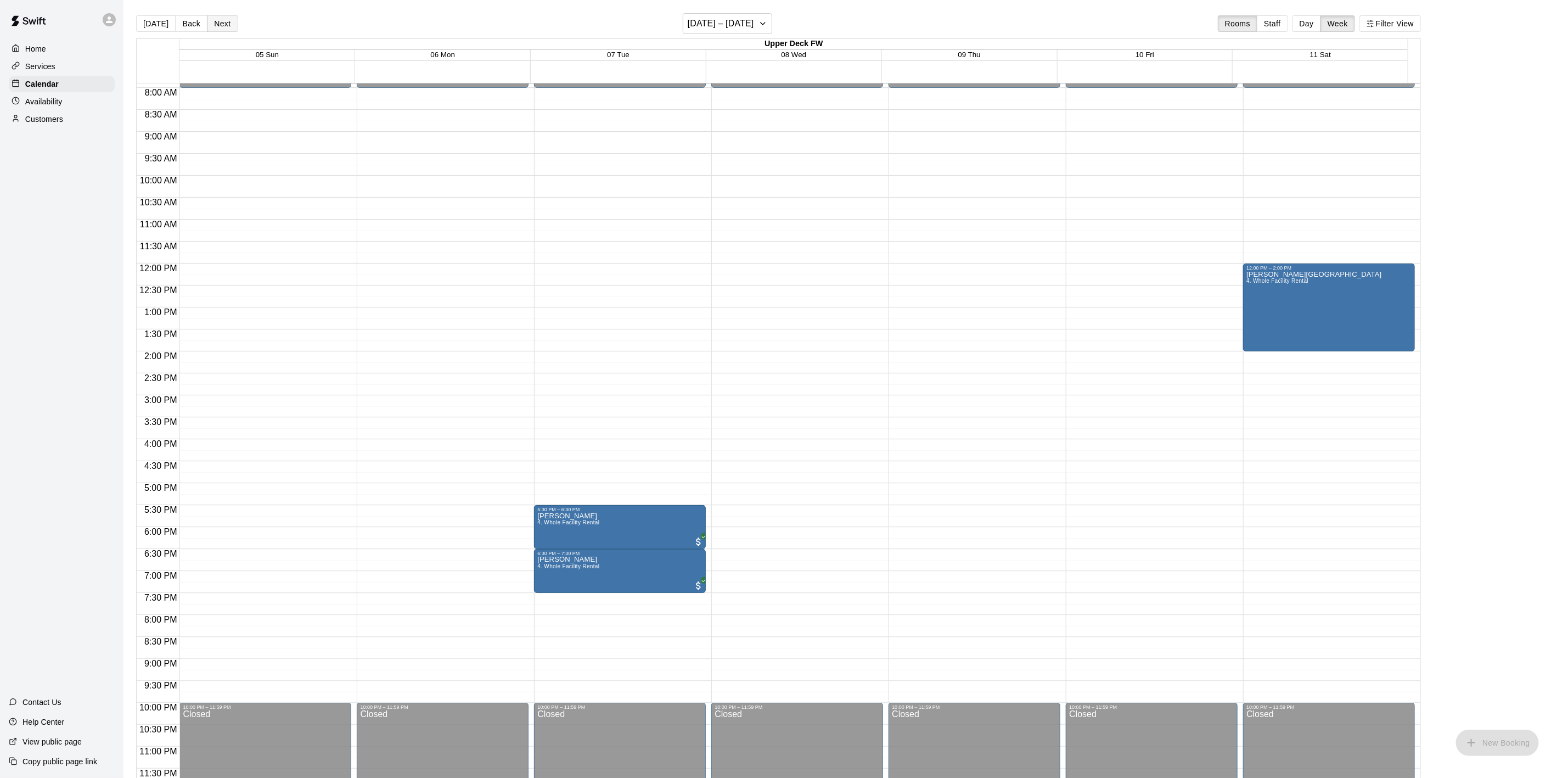
click at [217, 19] on button "Next" at bounding box center [222, 23] width 31 height 17
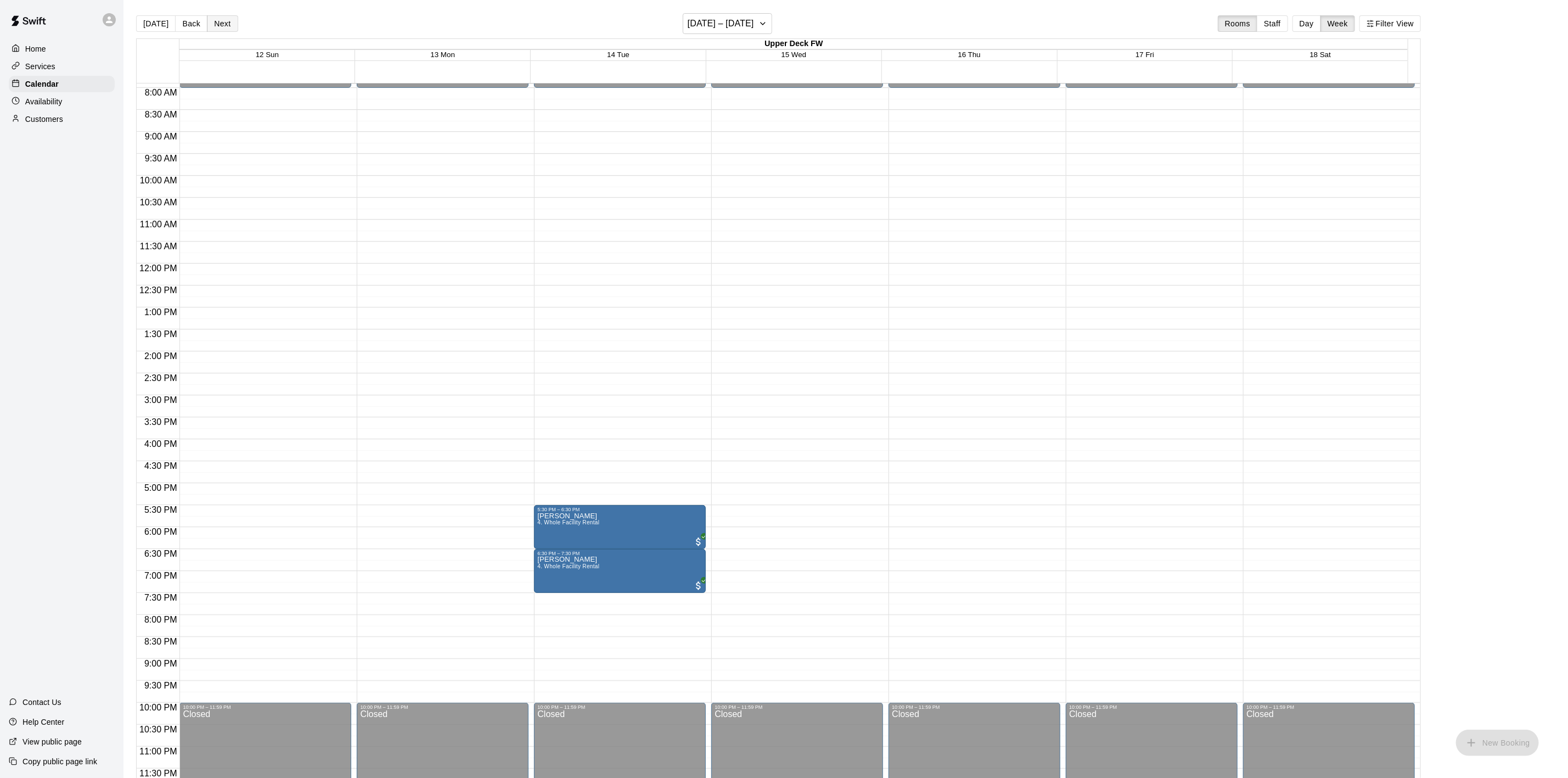
click at [217, 19] on button "Next" at bounding box center [222, 23] width 31 height 17
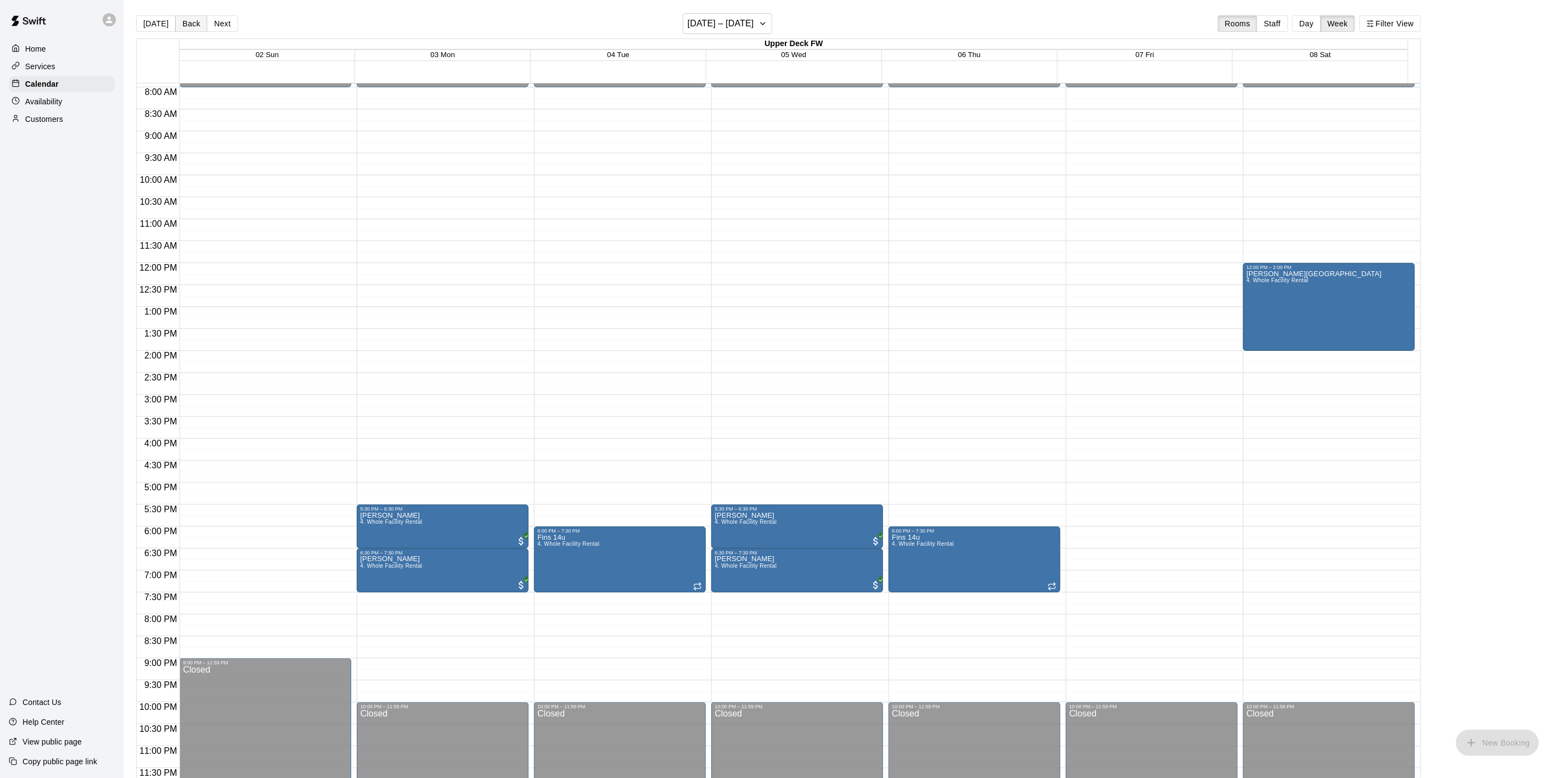
click at [189, 26] on button "Back" at bounding box center [191, 23] width 32 height 17
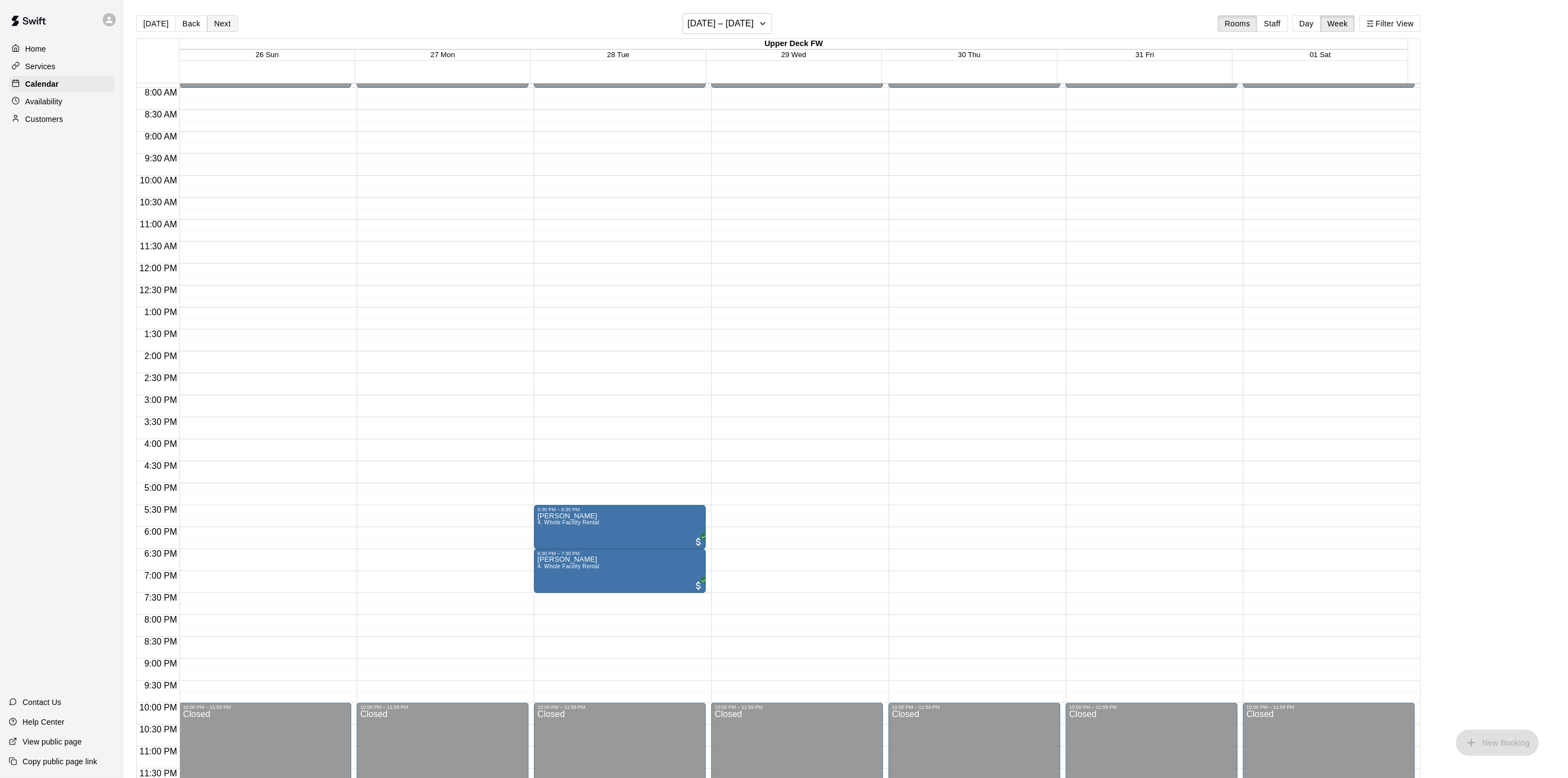
click at [222, 25] on button "Next" at bounding box center [222, 23] width 31 height 17
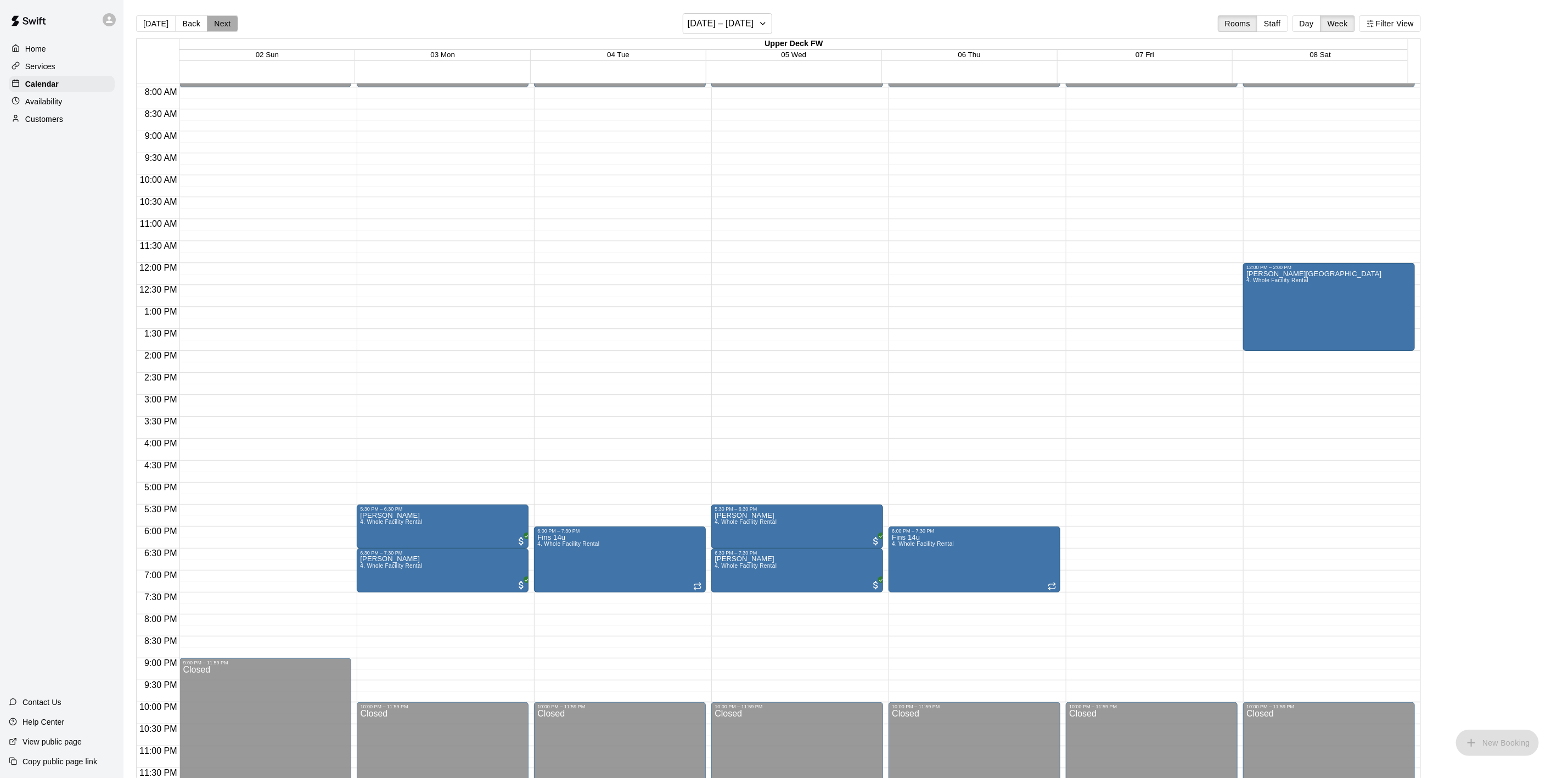
click at [216, 26] on button "Next" at bounding box center [222, 23] width 31 height 17
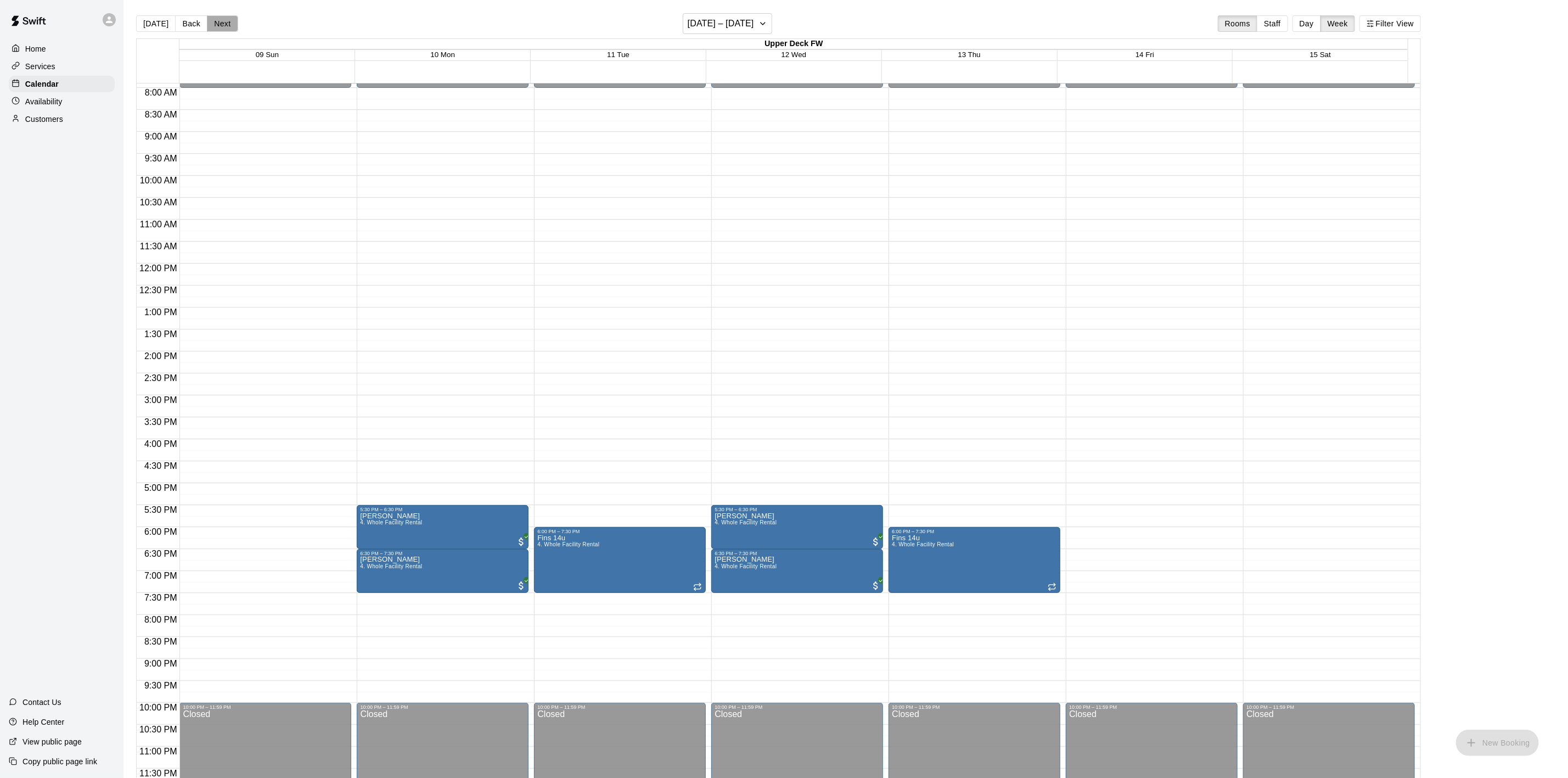
click at [219, 21] on button "Next" at bounding box center [222, 23] width 31 height 17
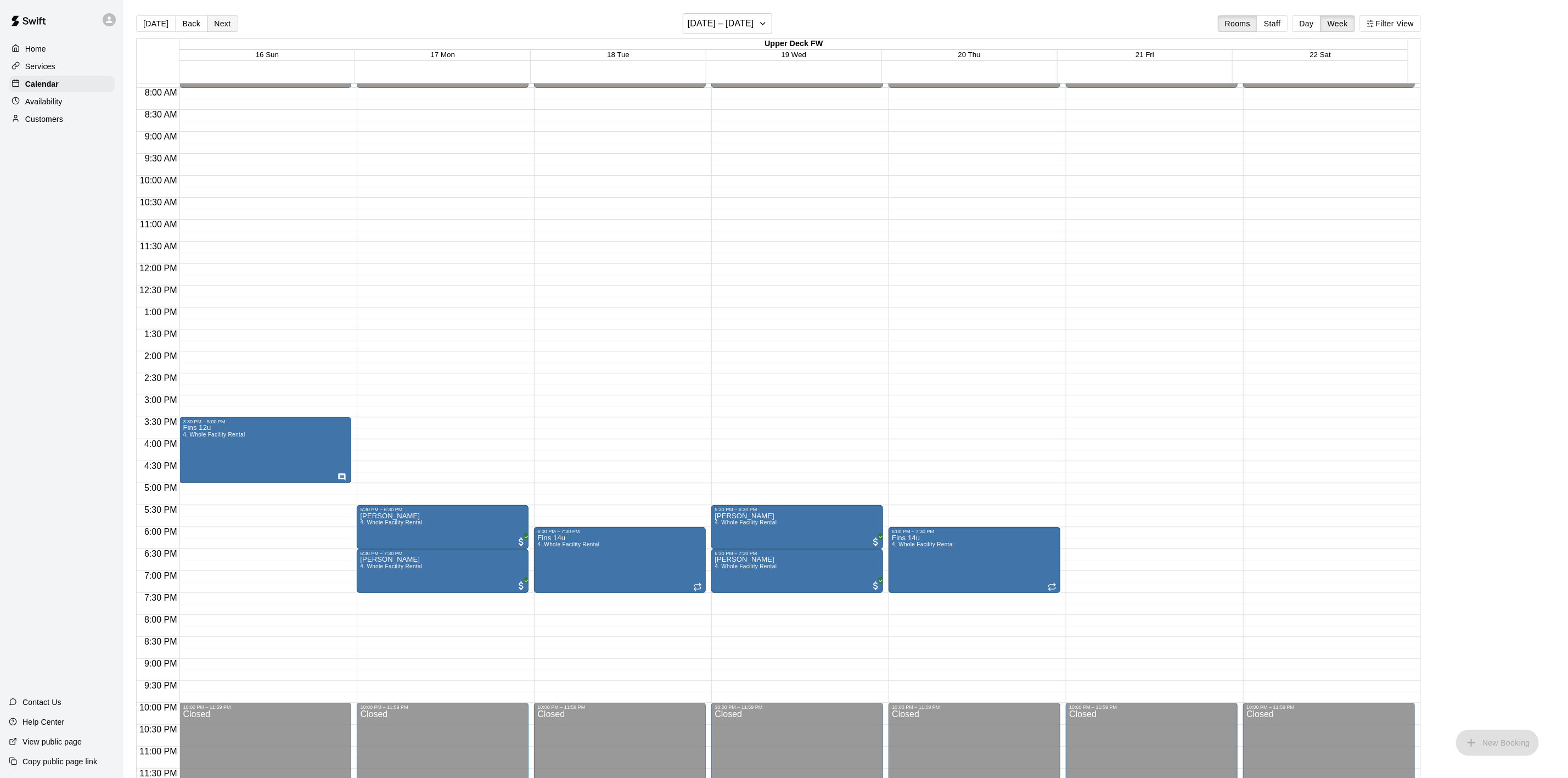
click at [219, 21] on button "Next" at bounding box center [222, 23] width 31 height 17
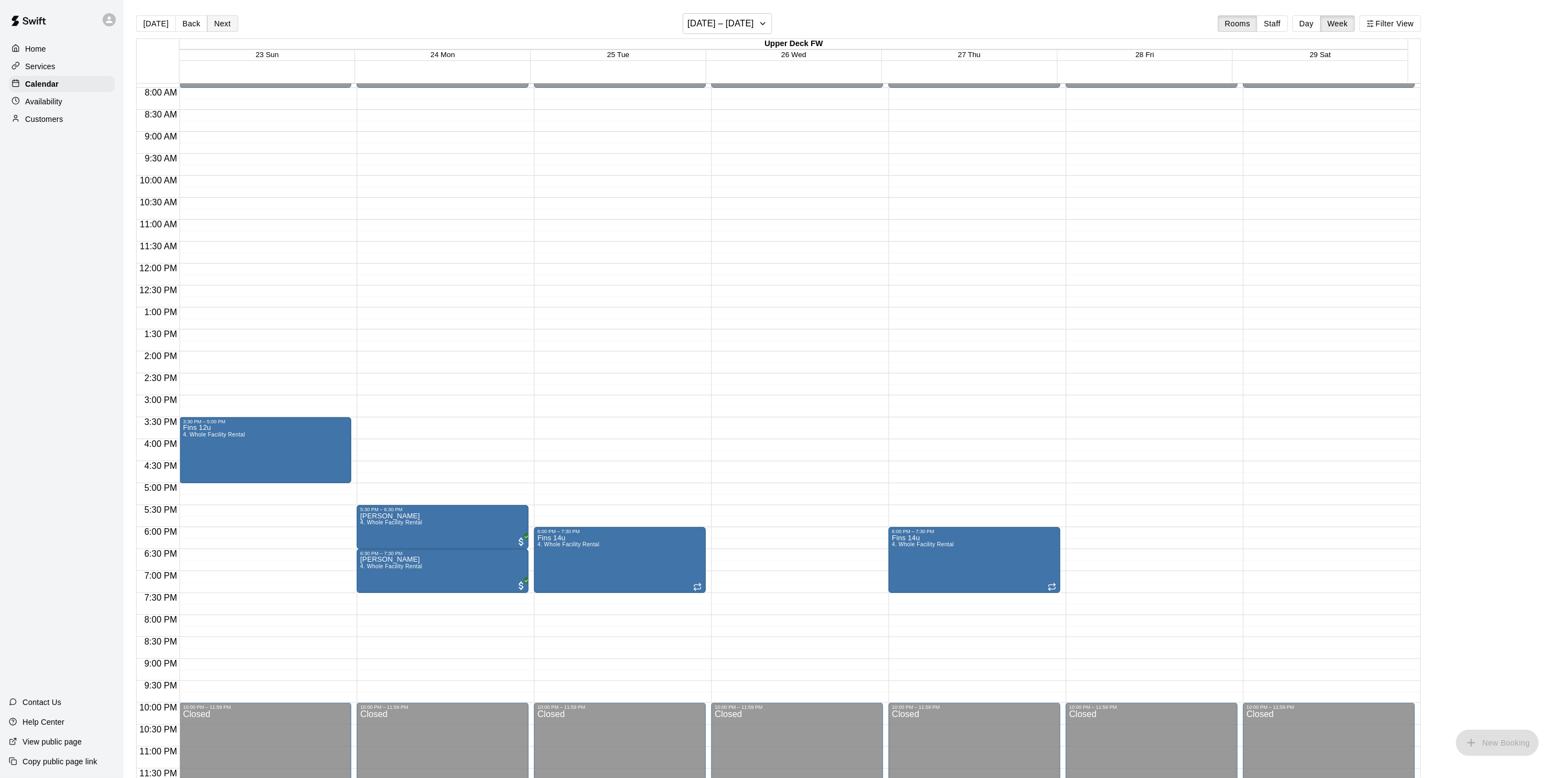
click at [219, 23] on button "Next" at bounding box center [222, 23] width 31 height 17
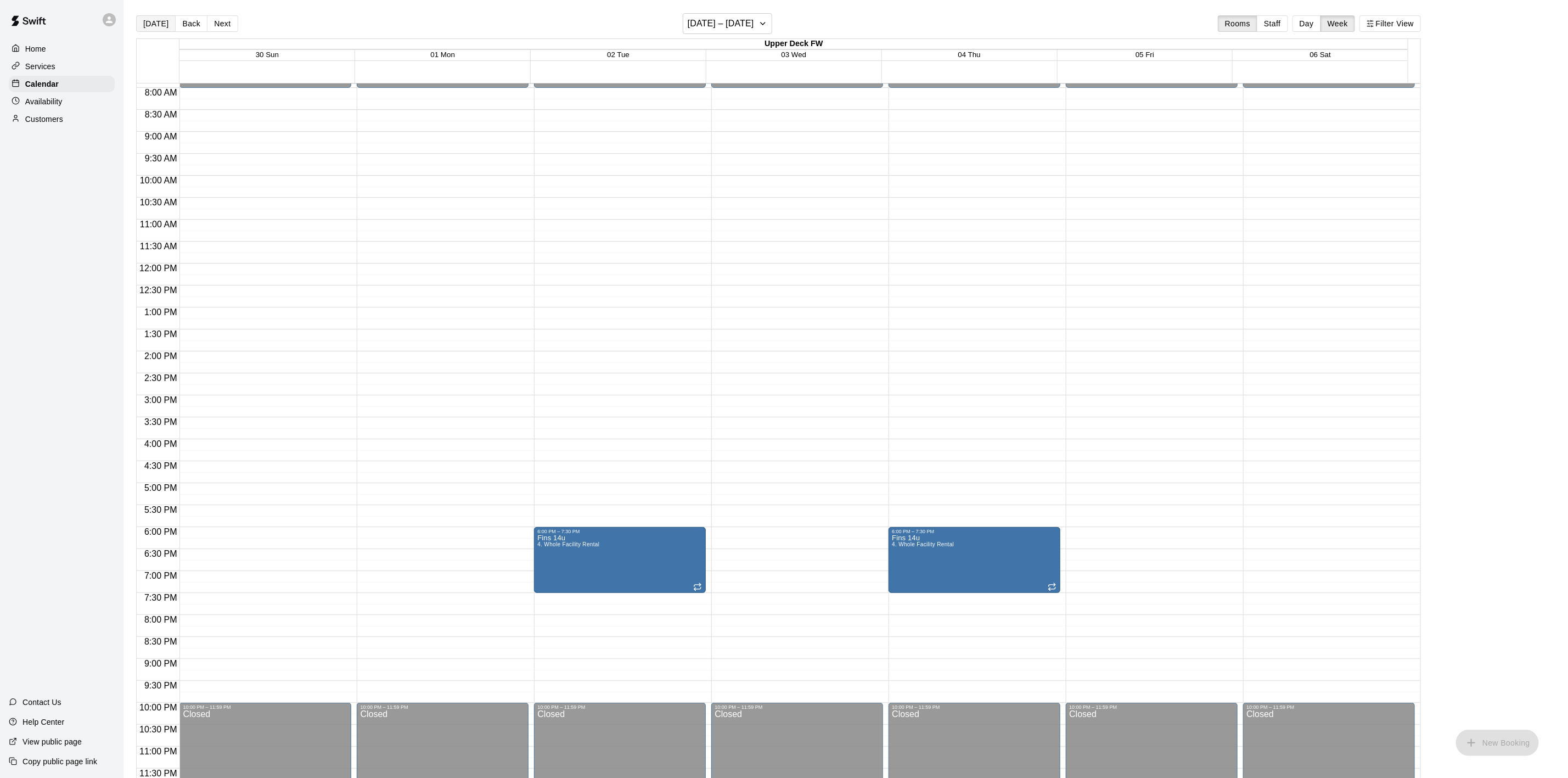
click at [170, 23] on button "Today" at bounding box center [156, 23] width 40 height 17
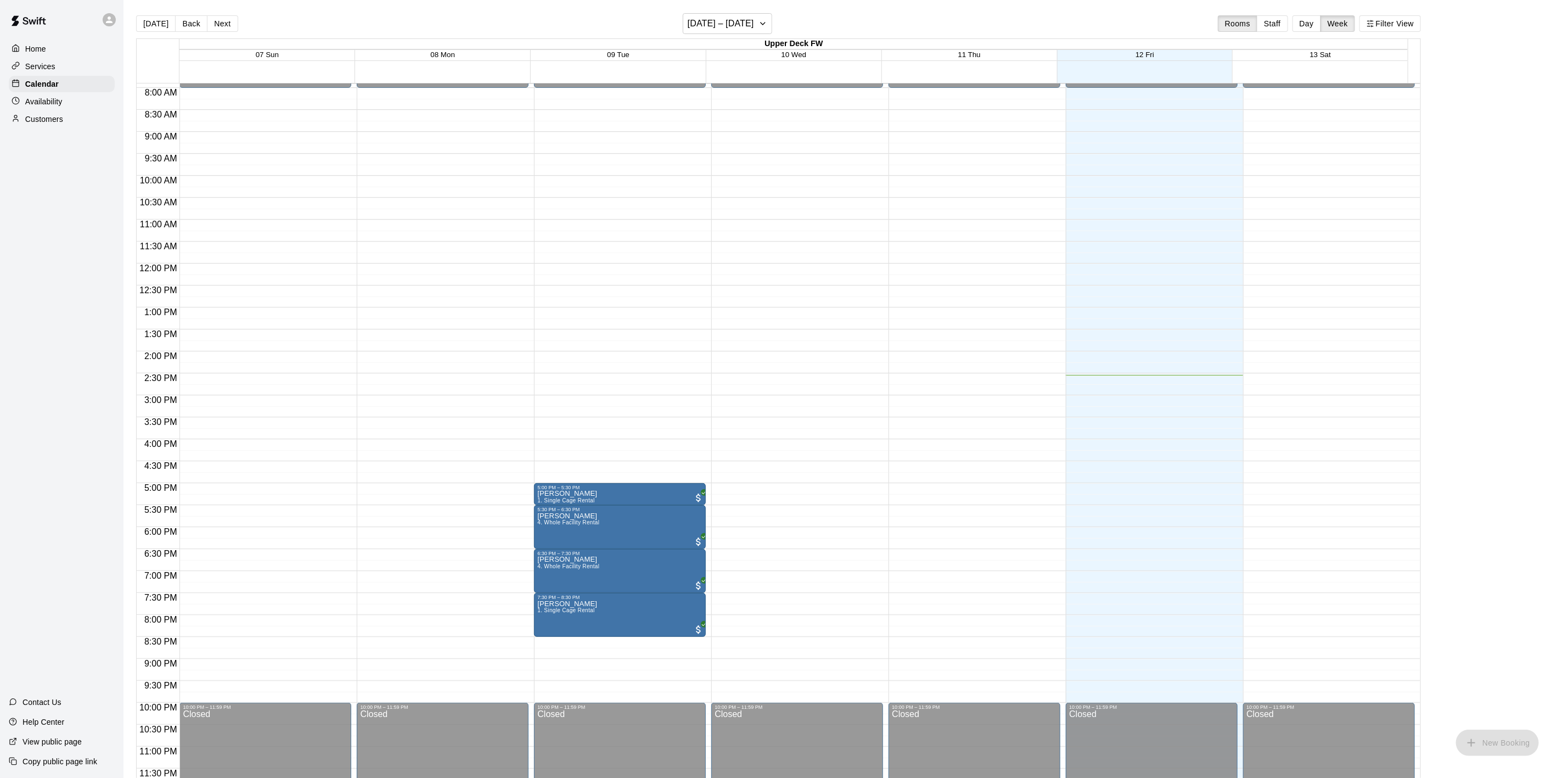
click at [229, 19] on button "Next" at bounding box center [222, 23] width 31 height 17
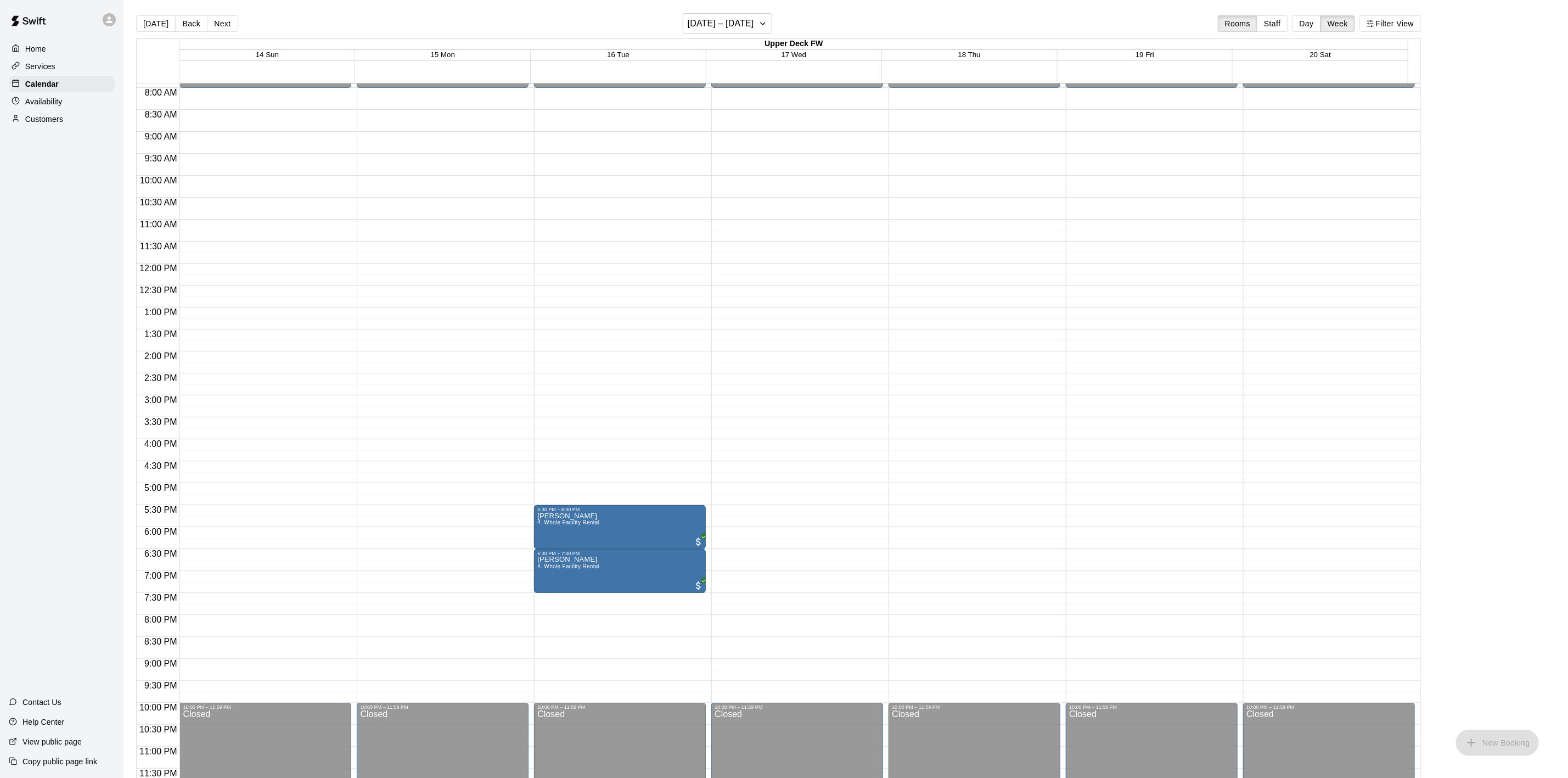
click at [229, 19] on button "Next" at bounding box center [222, 23] width 31 height 17
click at [227, 19] on button "Next" at bounding box center [222, 23] width 31 height 17
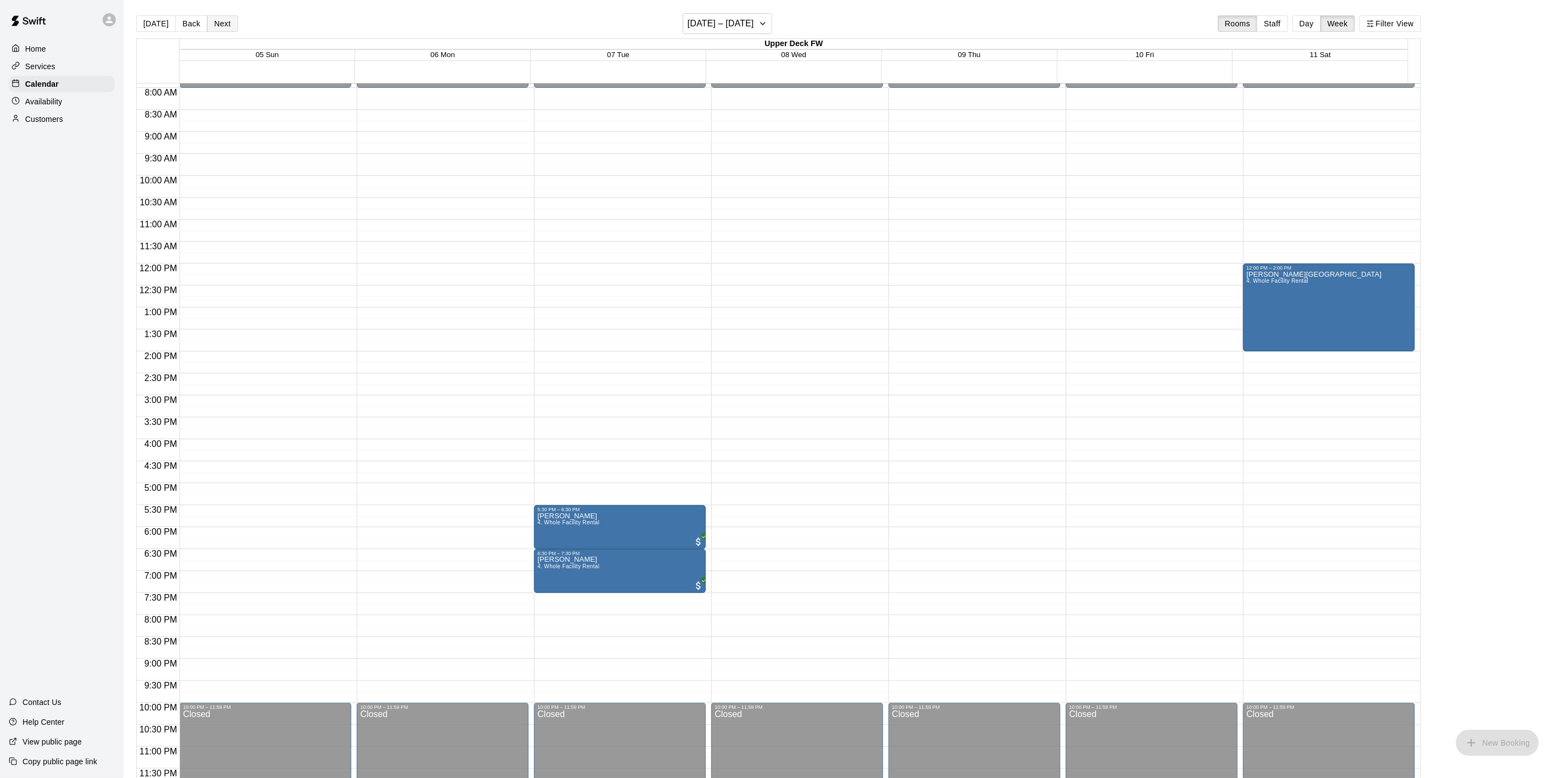
click at [227, 17] on button "Next" at bounding box center [222, 23] width 31 height 17
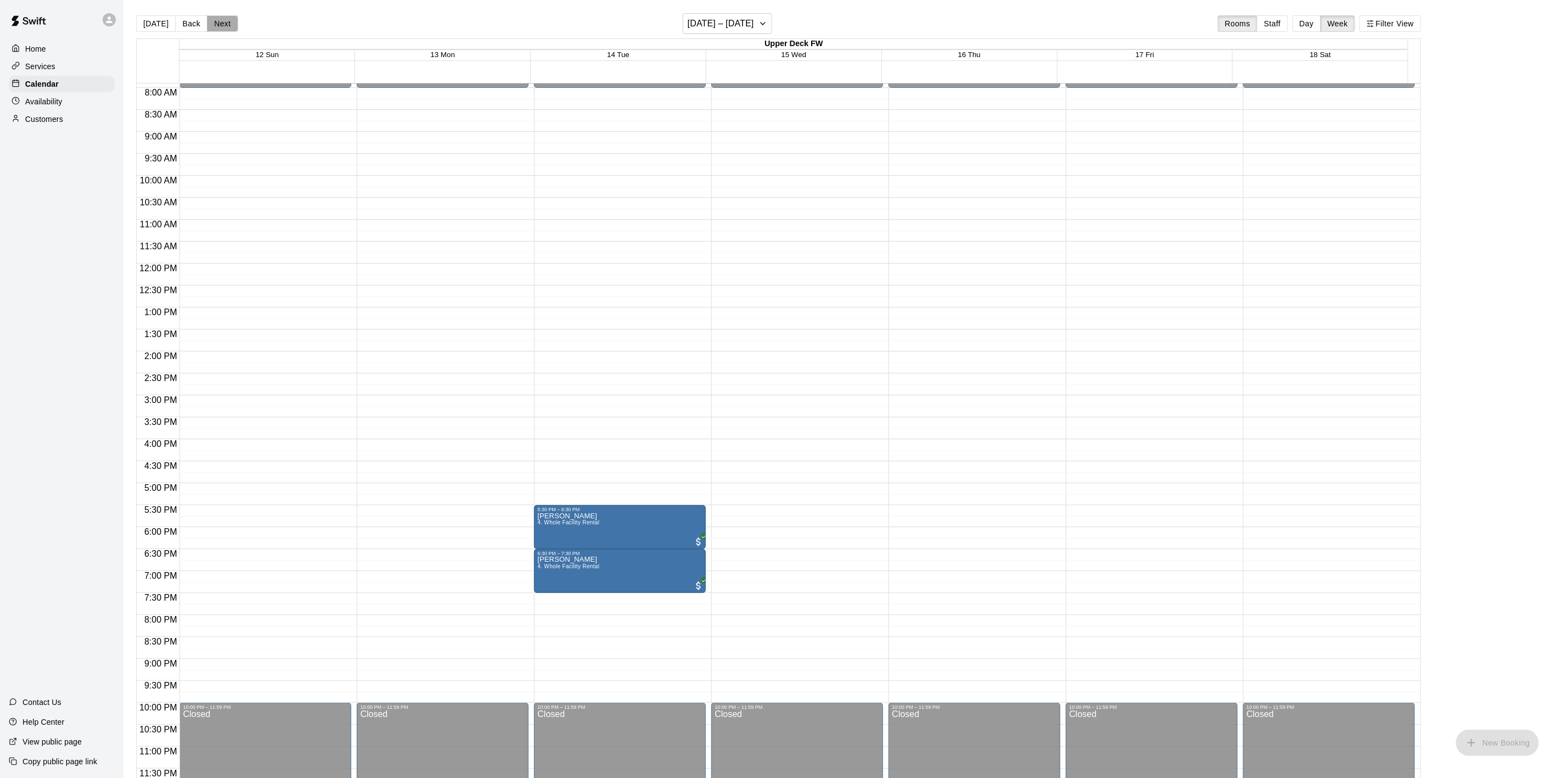
click at [227, 17] on button "Next" at bounding box center [222, 23] width 31 height 17
click at [232, 9] on main "Today Back Next October 19 – 25 Rooms Staff Day Week Filter View Upper Deck FW …" at bounding box center [845, 397] width 1445 height 795
drag, startPoint x: 232, startPoint y: 13, endPoint x: 229, endPoint y: 19, distance: 6.7
click at [232, 17] on div "Today Back Next October 19 – 25 Rooms Staff Day Week Filter View" at bounding box center [778, 26] width 1285 height 26
click at [229, 19] on button "Next" at bounding box center [222, 23] width 31 height 17
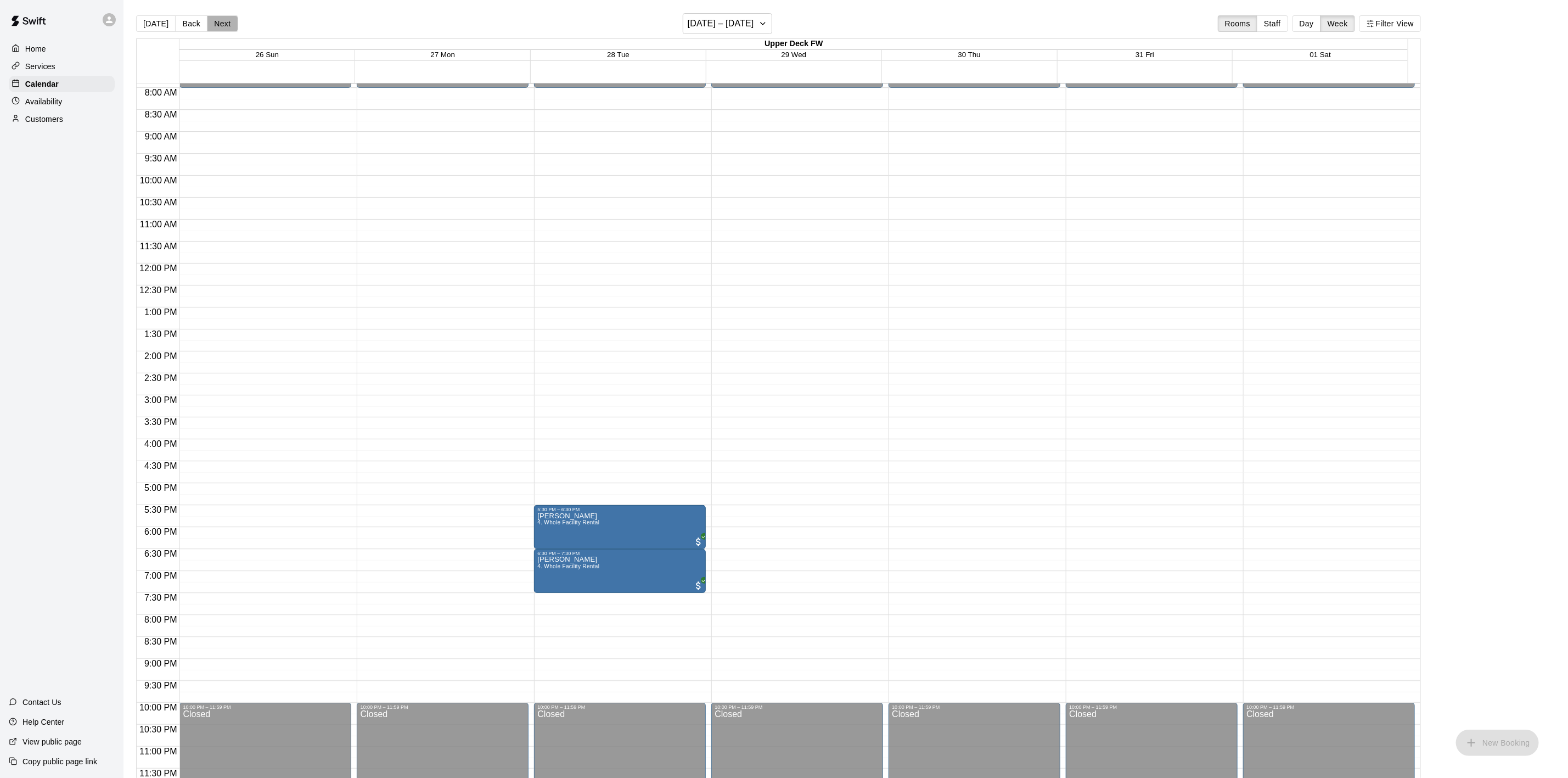
click at [229, 25] on button "Next" at bounding box center [222, 23] width 31 height 17
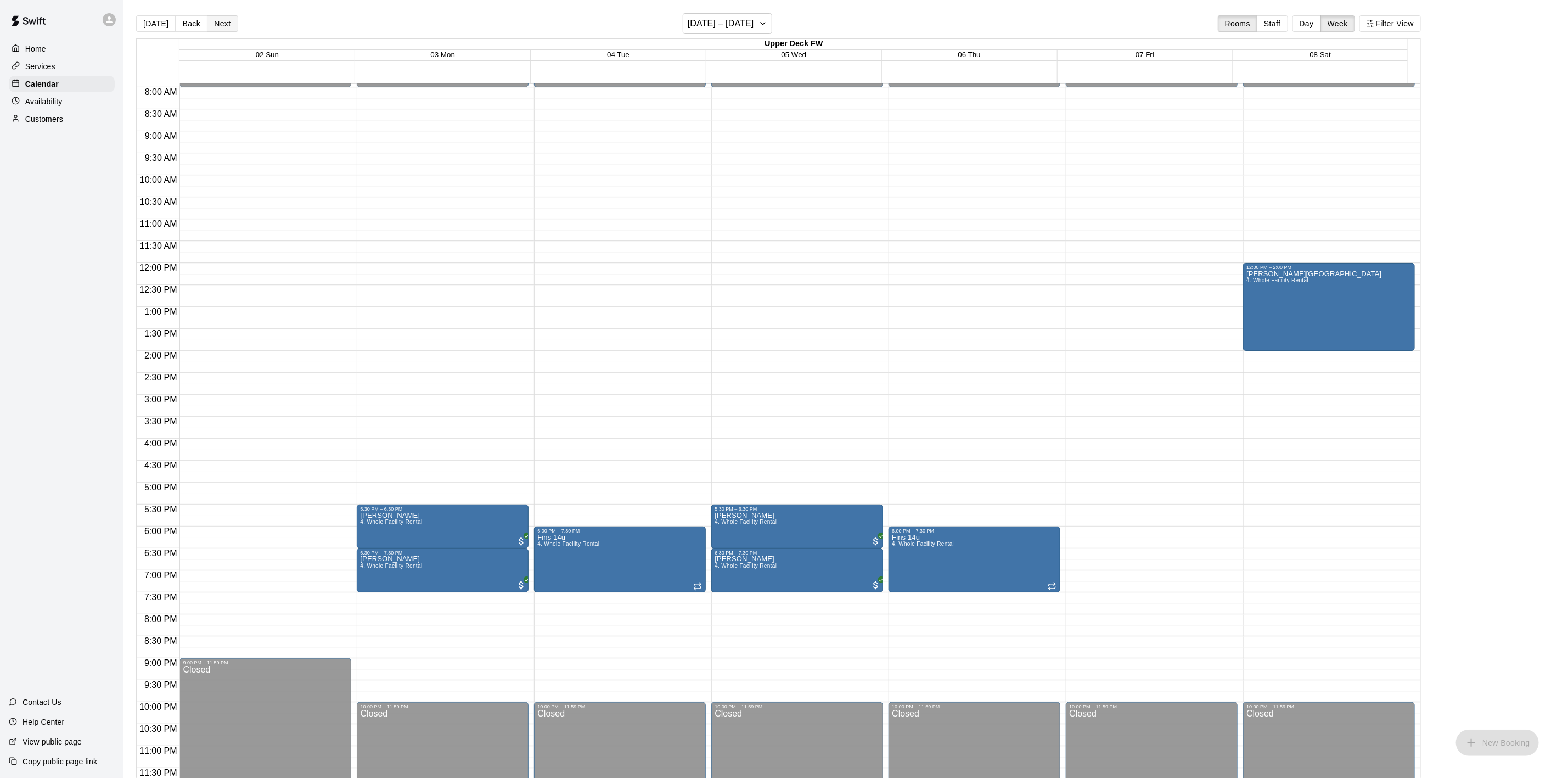
click at [222, 22] on button "Next" at bounding box center [222, 23] width 31 height 17
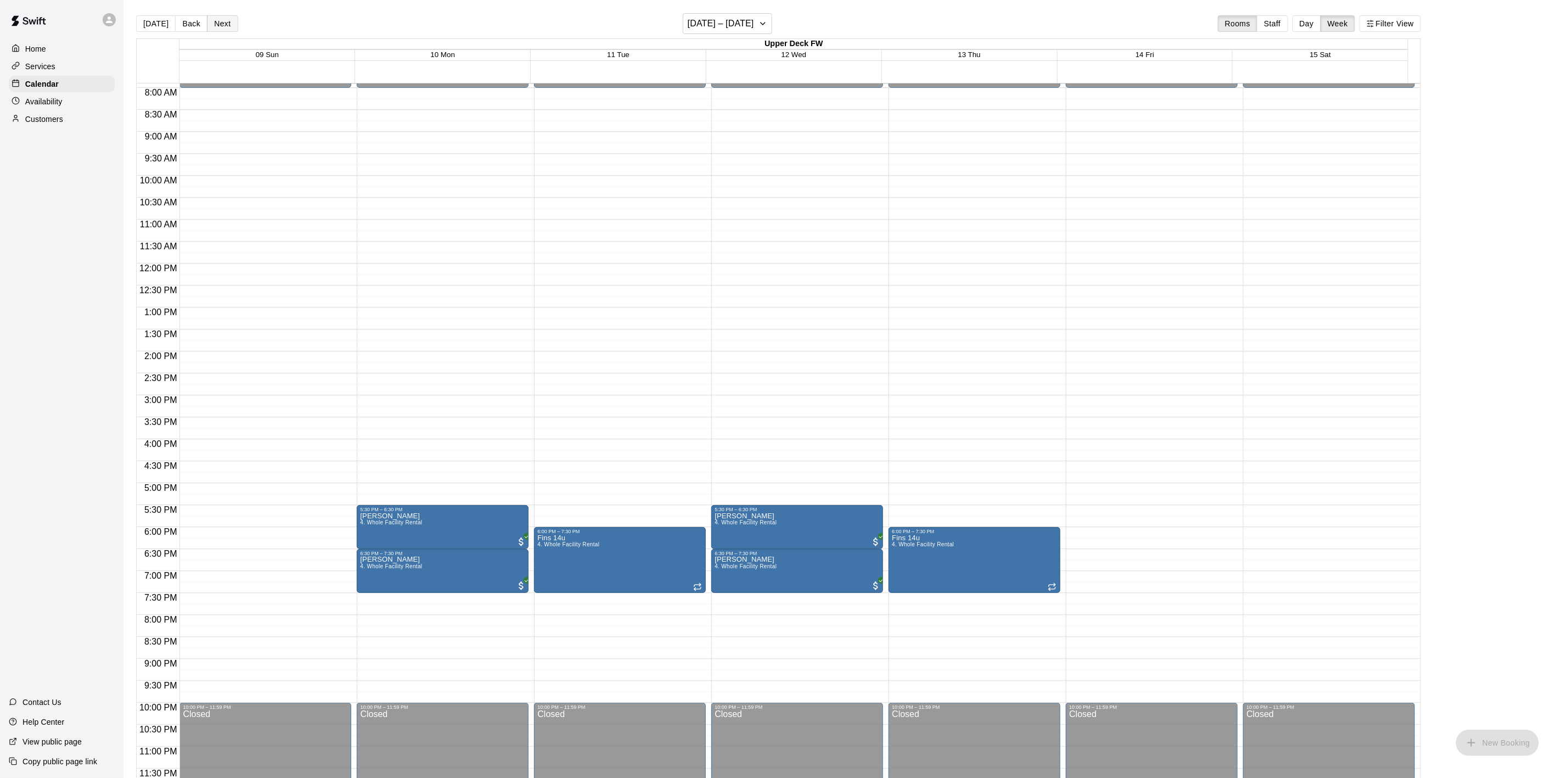
click at [222, 22] on button "Next" at bounding box center [222, 23] width 31 height 17
click at [224, 23] on button "Next" at bounding box center [222, 23] width 31 height 17
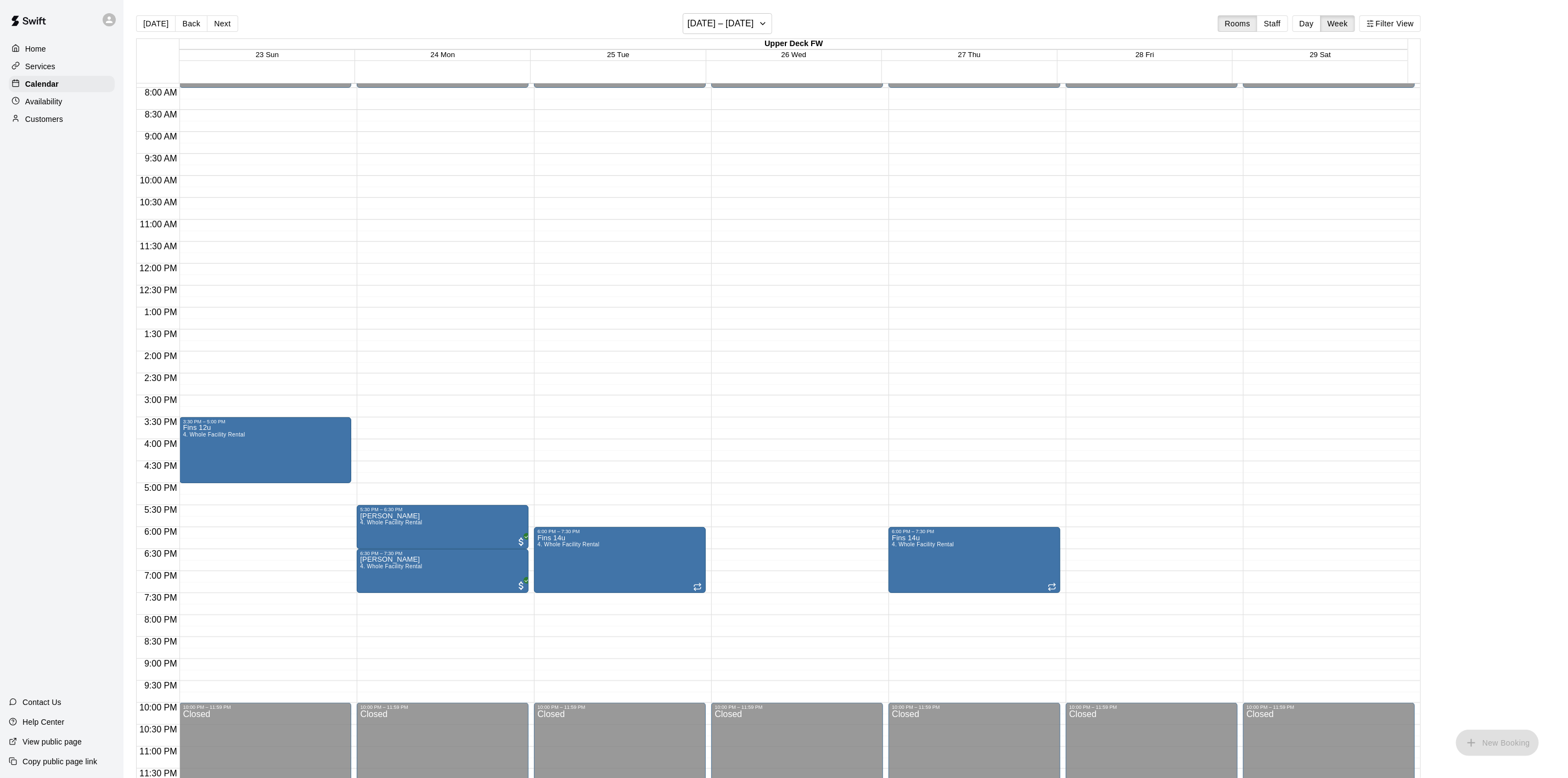
click at [224, 23] on button "Next" at bounding box center [222, 23] width 31 height 17
